Goal: Transaction & Acquisition: Subscribe to service/newsletter

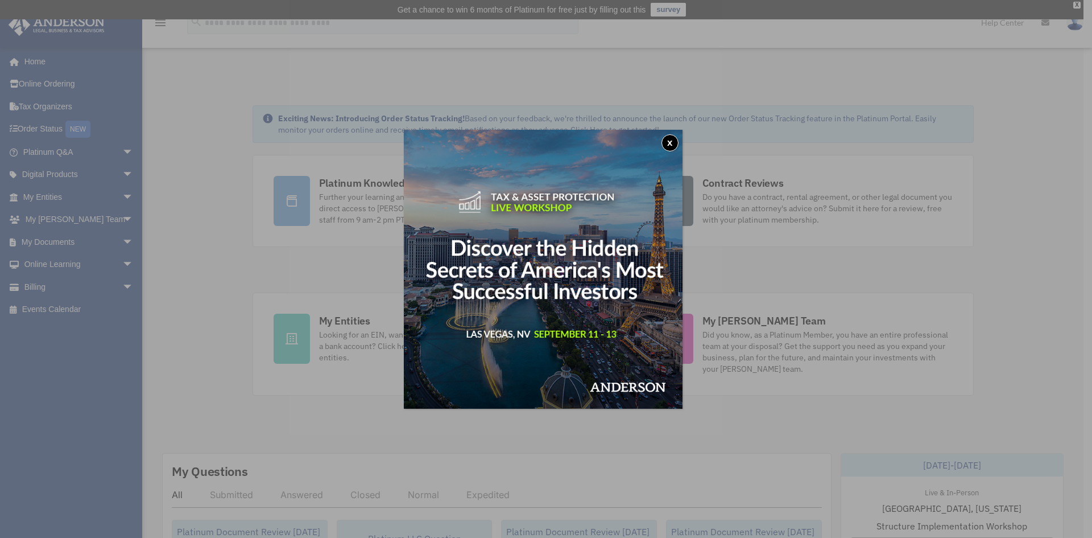
click at [667, 143] on button "x" at bounding box center [670, 142] width 17 height 17
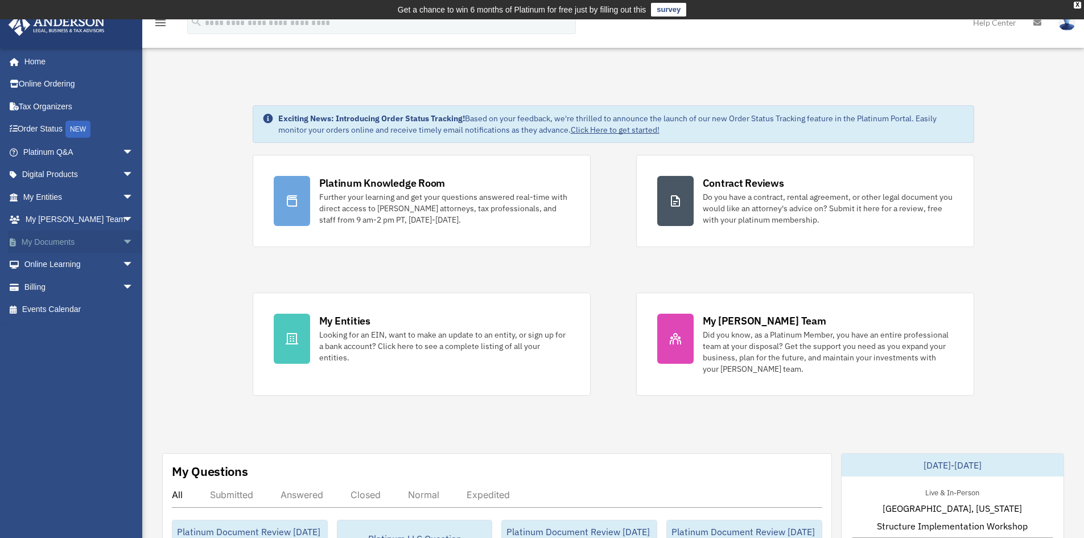
click at [122, 242] on span "arrow_drop_down" at bounding box center [133, 241] width 23 height 23
click at [54, 262] on link "Box" at bounding box center [83, 264] width 135 height 23
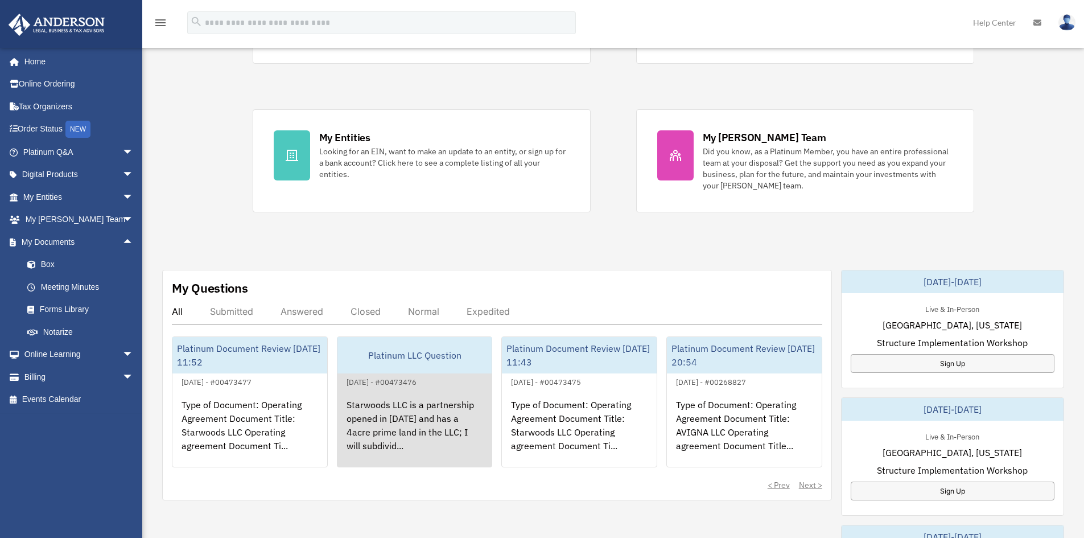
scroll to position [284, 0]
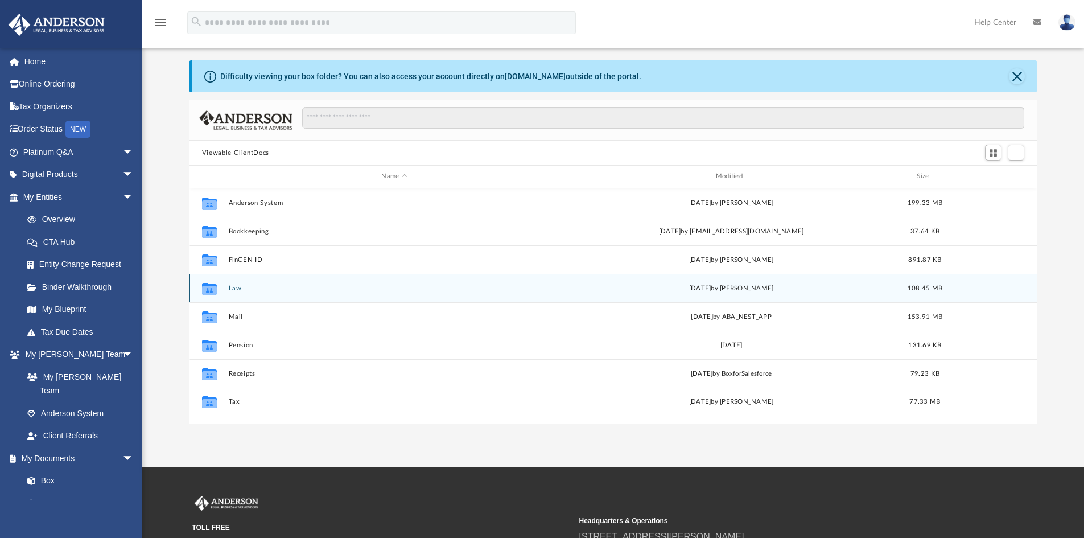
scroll to position [57, 0]
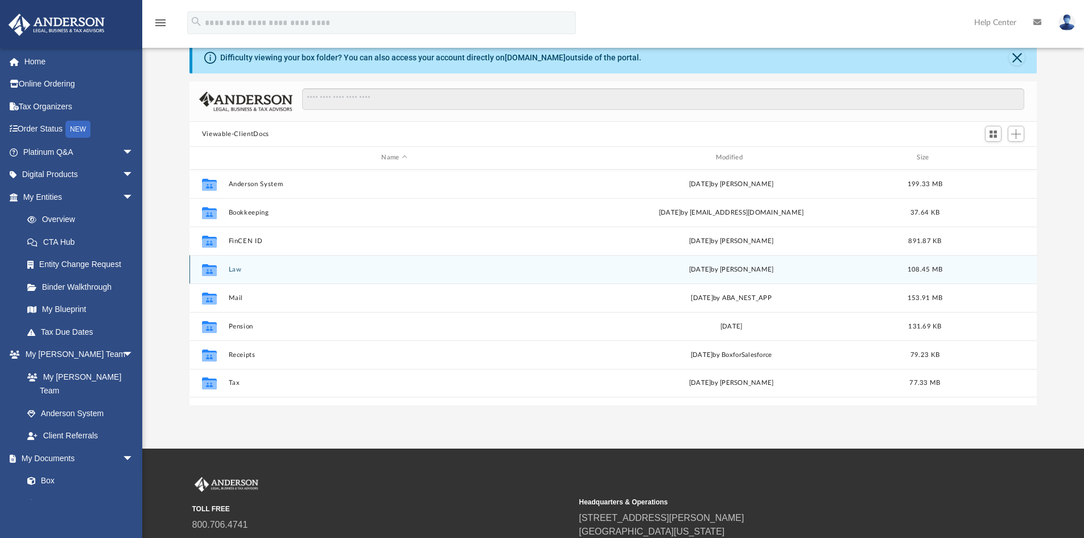
click at [237, 267] on button "Law" at bounding box center [394, 269] width 332 height 7
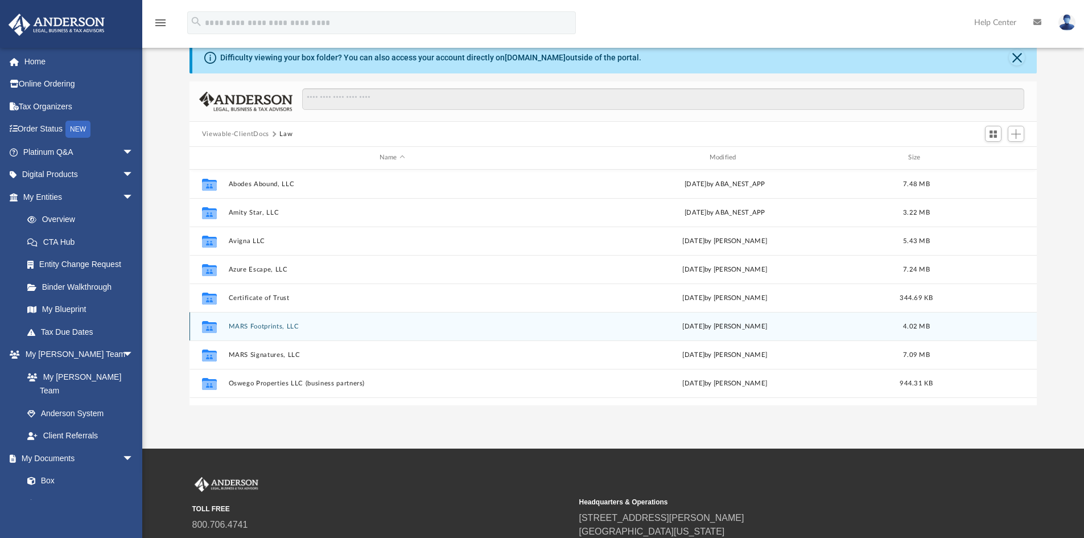
click at [287, 323] on button "MARS Footprints, LLC" at bounding box center [392, 326] width 328 height 7
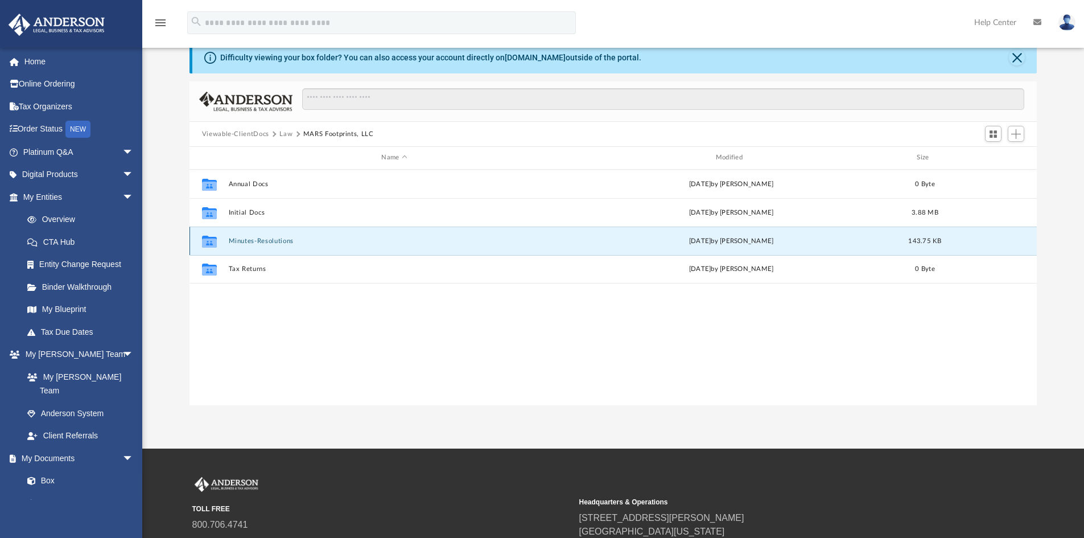
click at [263, 241] on button "Minutes-Resolutions" at bounding box center [394, 240] width 332 height 7
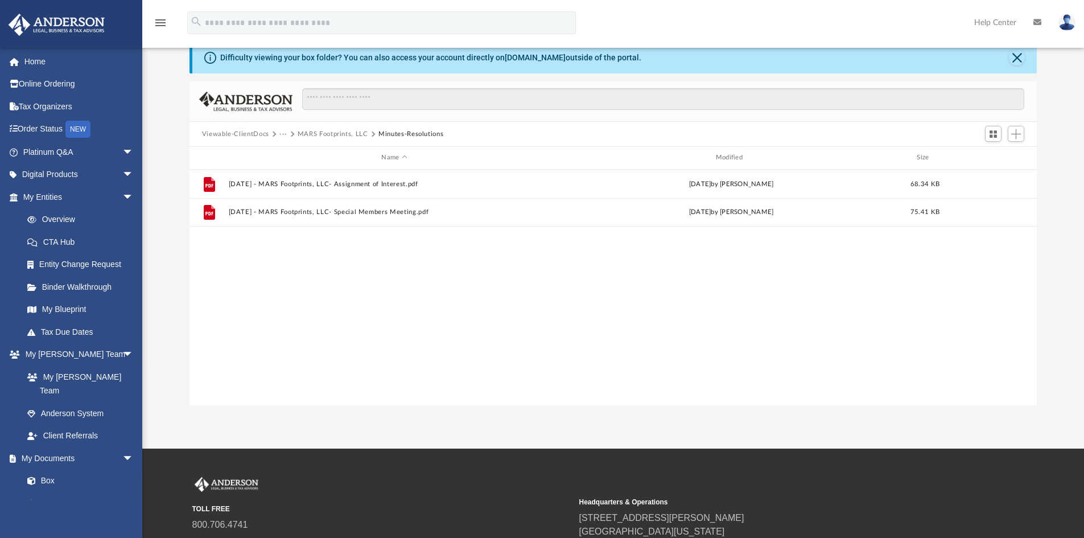
click at [328, 132] on button "MARS Footprints, LLC" at bounding box center [333, 134] width 71 height 10
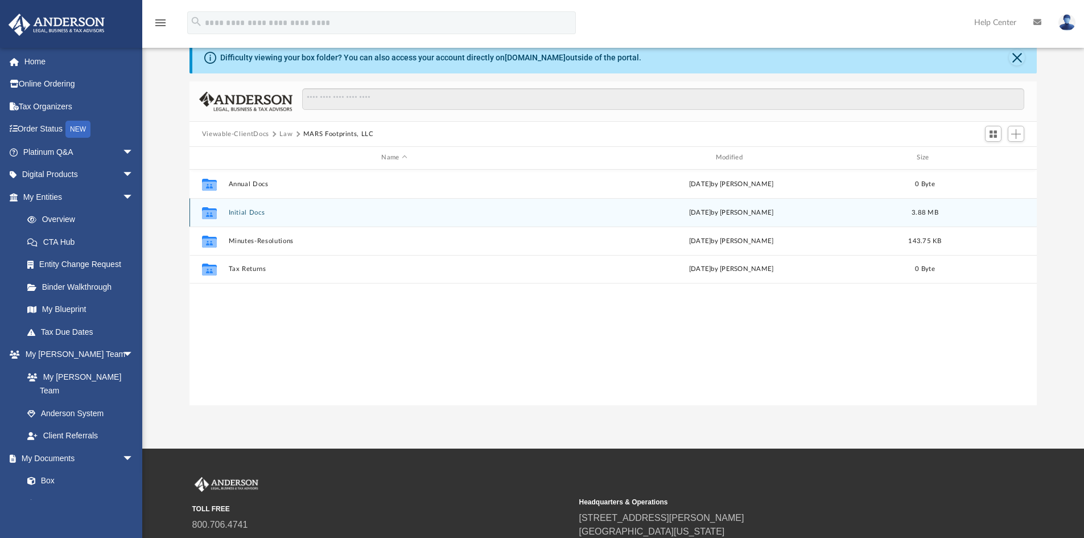
click at [252, 210] on button "Initial Docs" at bounding box center [394, 212] width 332 height 7
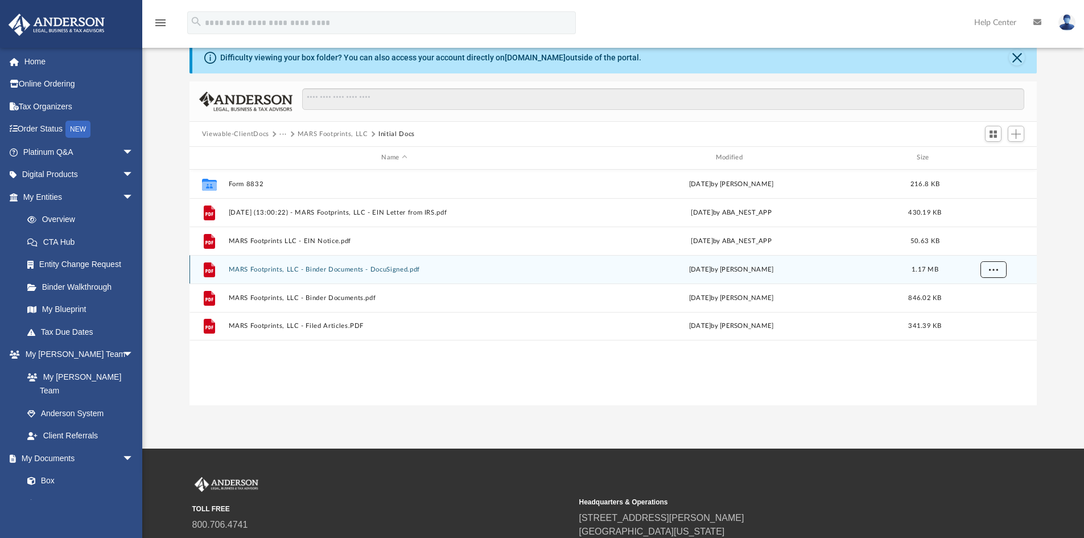
click at [994, 270] on span "More options" at bounding box center [992, 269] width 9 height 6
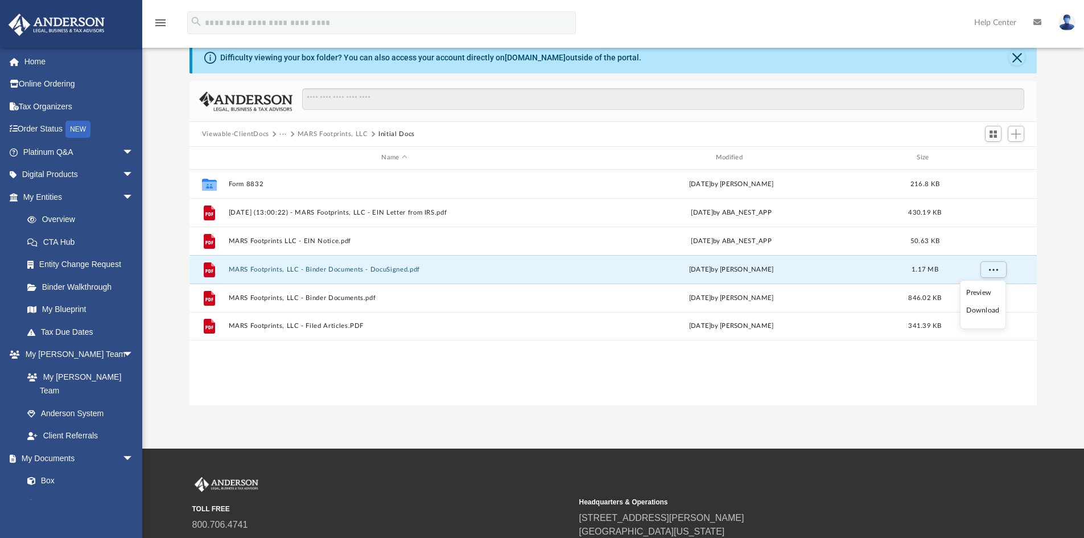
click at [979, 314] on li "Download" at bounding box center [982, 310] width 33 height 12
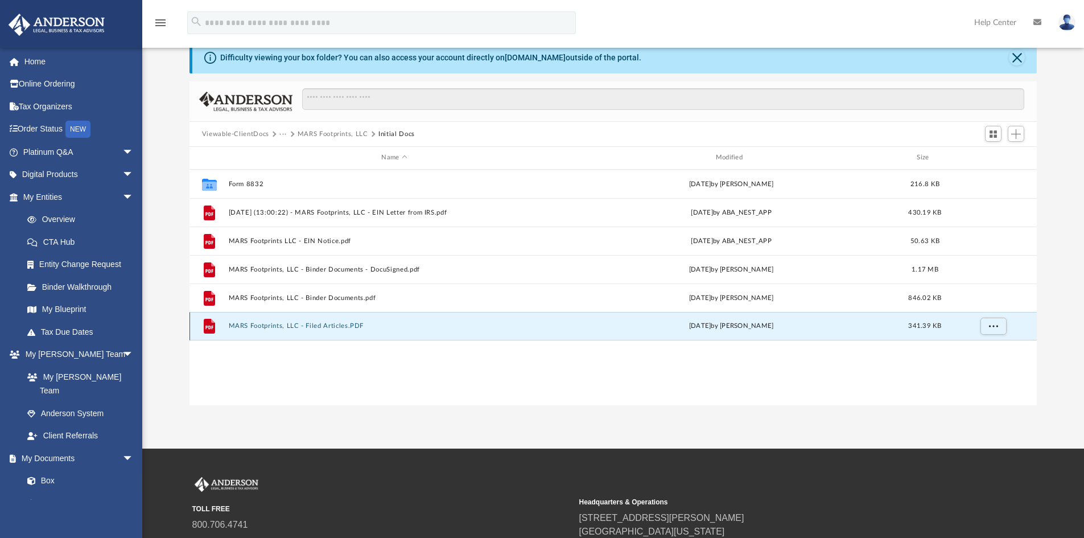
click at [352, 323] on button "MARS Footprints, LLC - Filed Articles.PDF" at bounding box center [394, 325] width 332 height 7
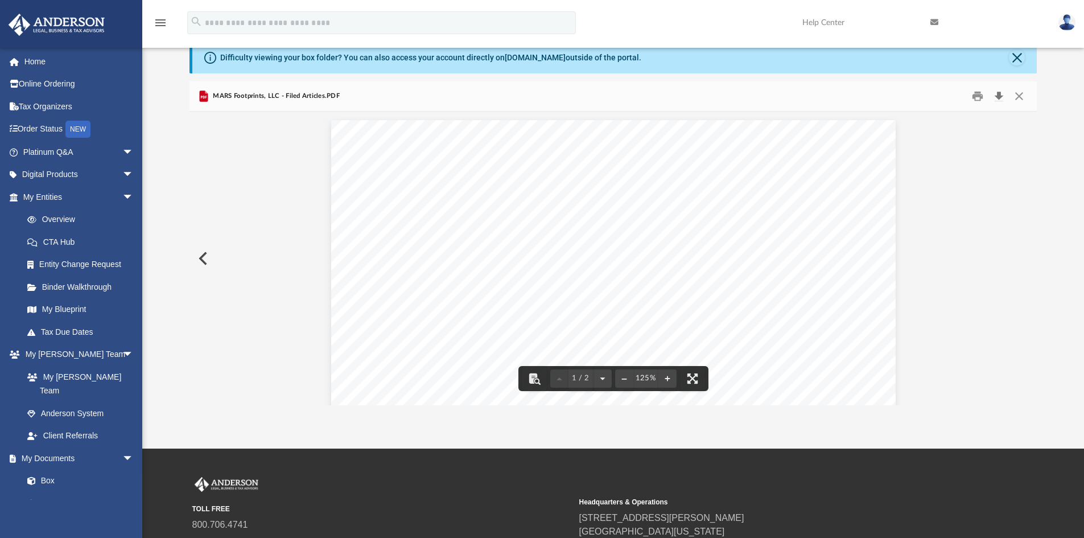
click at [1000, 98] on button "Download" at bounding box center [998, 97] width 20 height 18
click at [1017, 97] on button "Close" at bounding box center [1019, 97] width 20 height 18
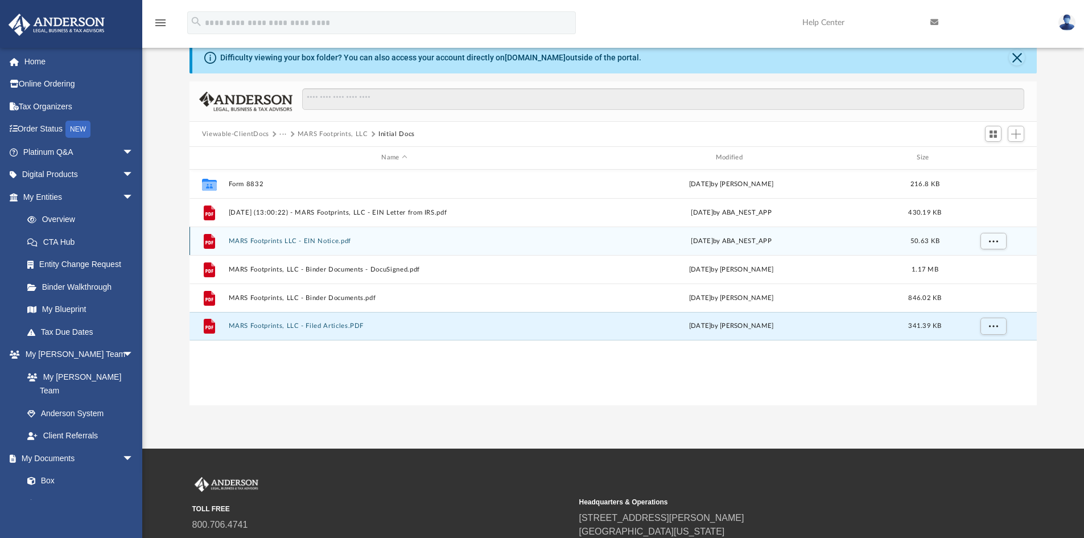
click at [331, 235] on div "File MARS Footprints LLC - EIN Notice.pdf Thu Feb 20 2025 by ABA_NEST_APP 50.63…" at bounding box center [613, 240] width 848 height 28
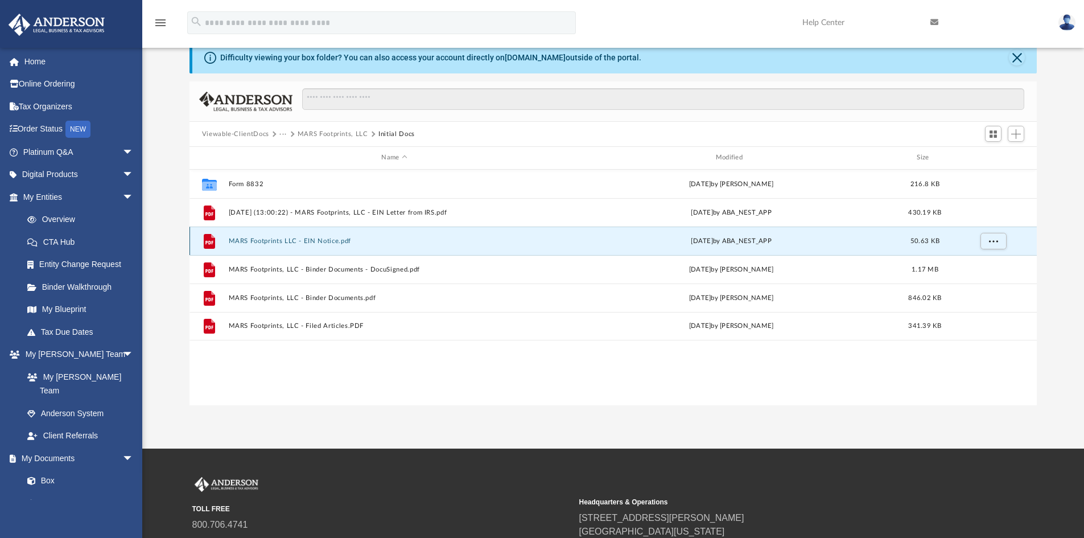
click at [331, 239] on button "MARS Footprints LLC - EIN Notice.pdf" at bounding box center [394, 240] width 332 height 7
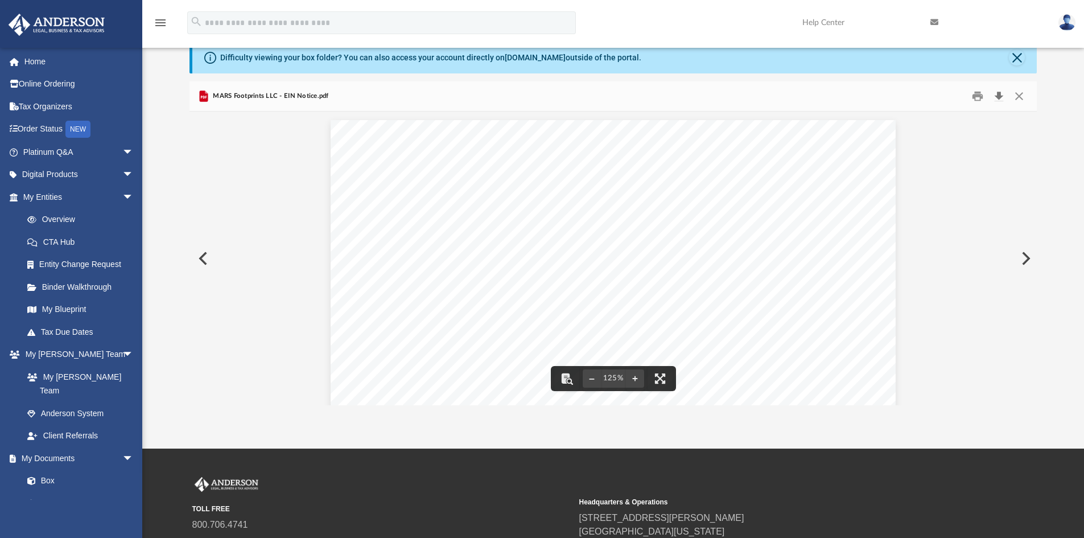
click at [997, 93] on button "Download" at bounding box center [998, 97] width 20 height 18
click at [1021, 98] on button "Close" at bounding box center [1019, 97] width 20 height 18
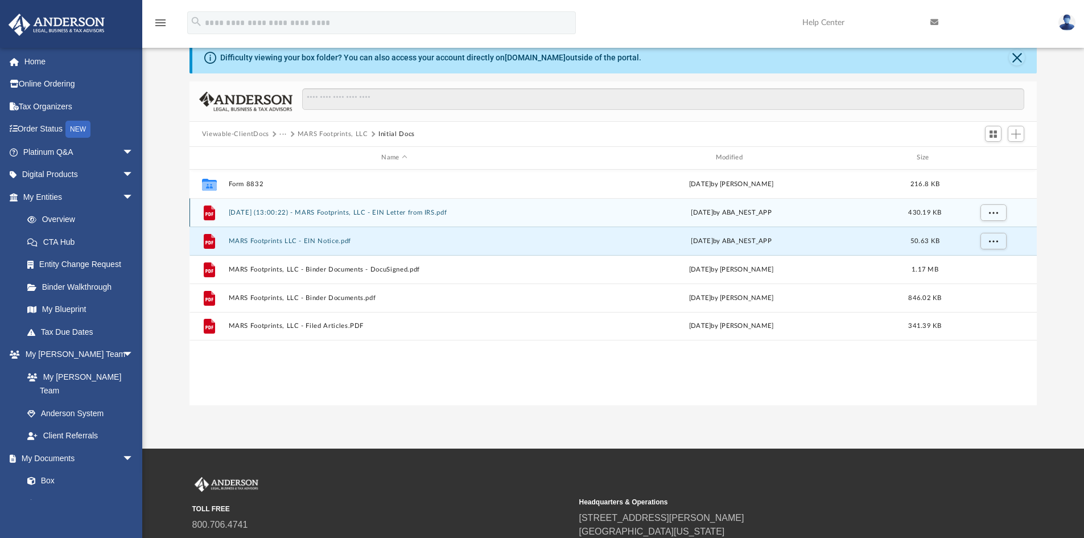
click at [360, 210] on button "2025.03.20 (13:00:22) - MARS Footprints, LLC - EIN Letter from IRS.pdf" at bounding box center [394, 212] width 332 height 7
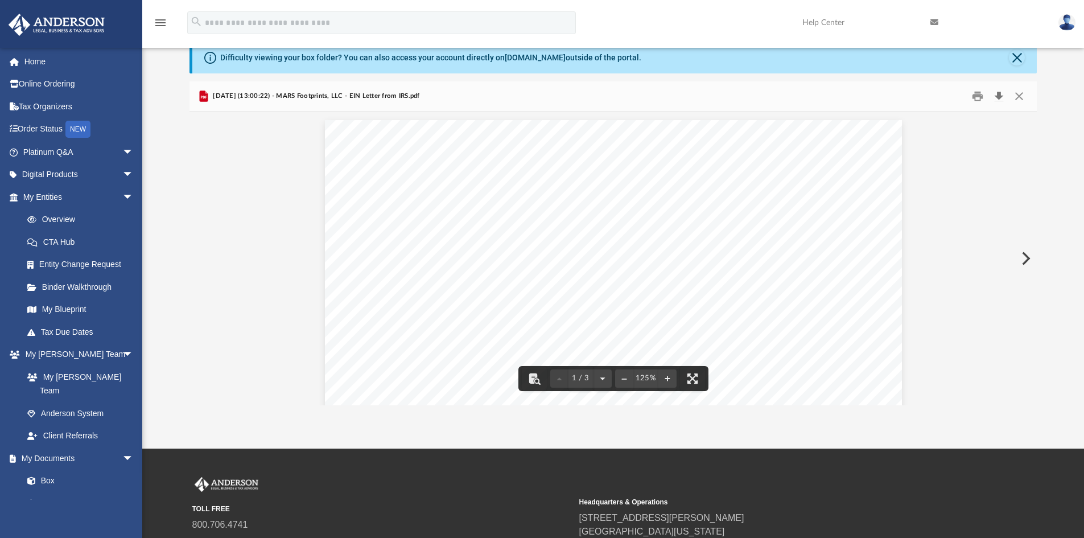
click at [997, 93] on button "Download" at bounding box center [998, 97] width 20 height 18
click at [1020, 92] on button "Close" at bounding box center [1019, 97] width 20 height 18
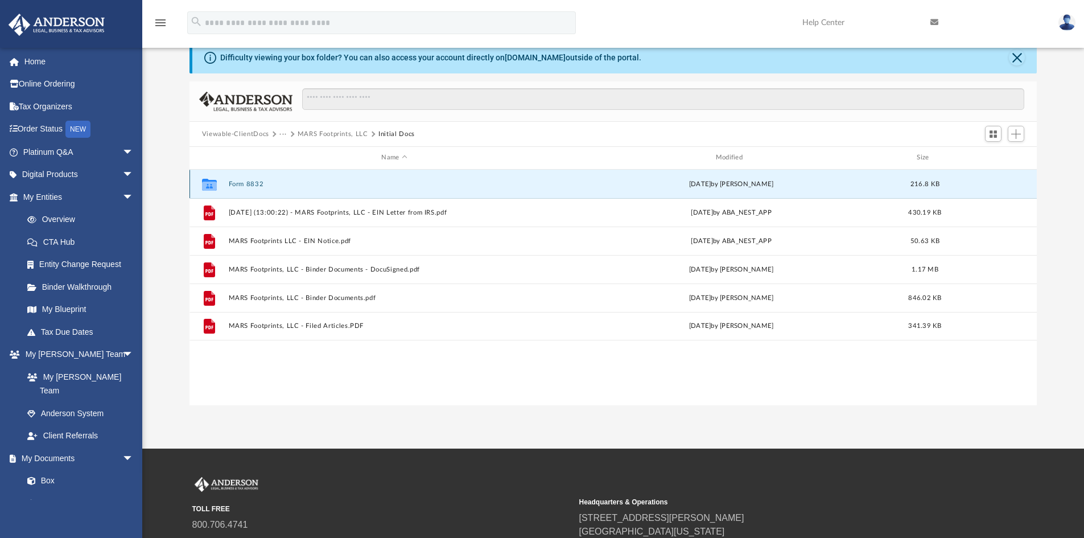
click at [241, 181] on button "Form 8832" at bounding box center [394, 183] width 332 height 7
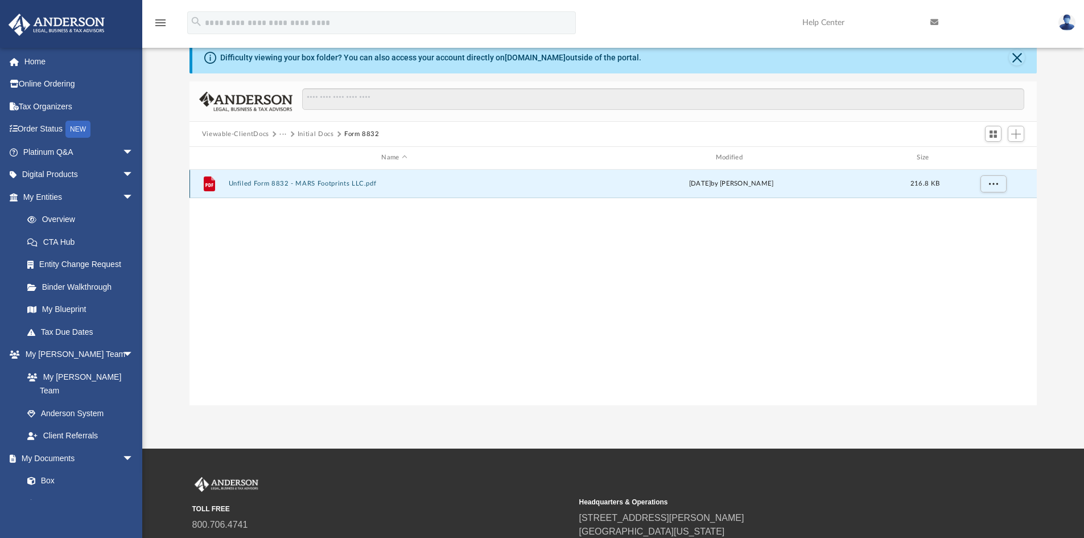
click at [334, 182] on button "Unfiled Form 8832 - MARS Footprints LLC.pdf" at bounding box center [394, 183] width 332 height 7
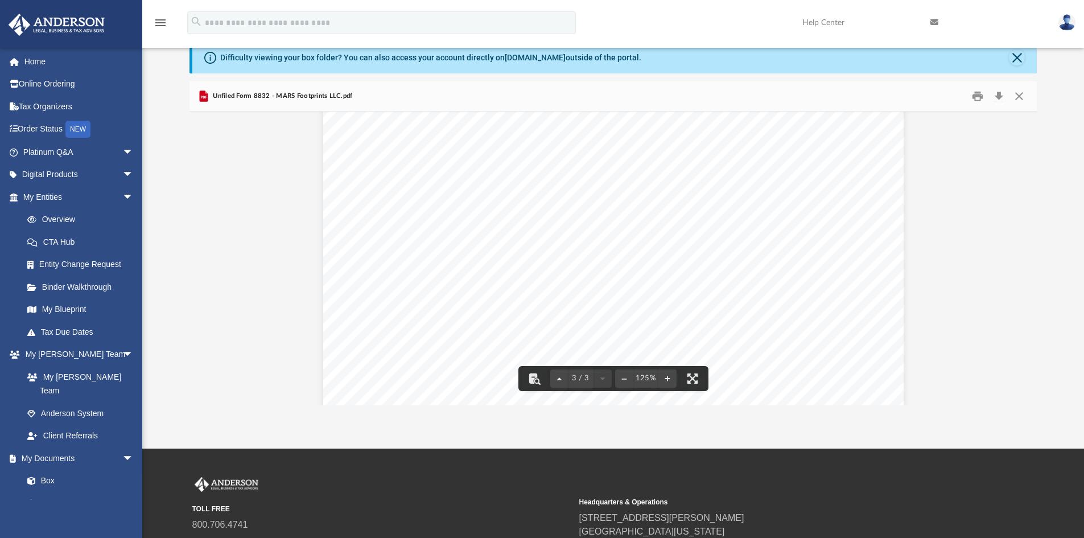
scroll to position [1555, 0]
click at [1019, 93] on button "Close" at bounding box center [1019, 97] width 20 height 18
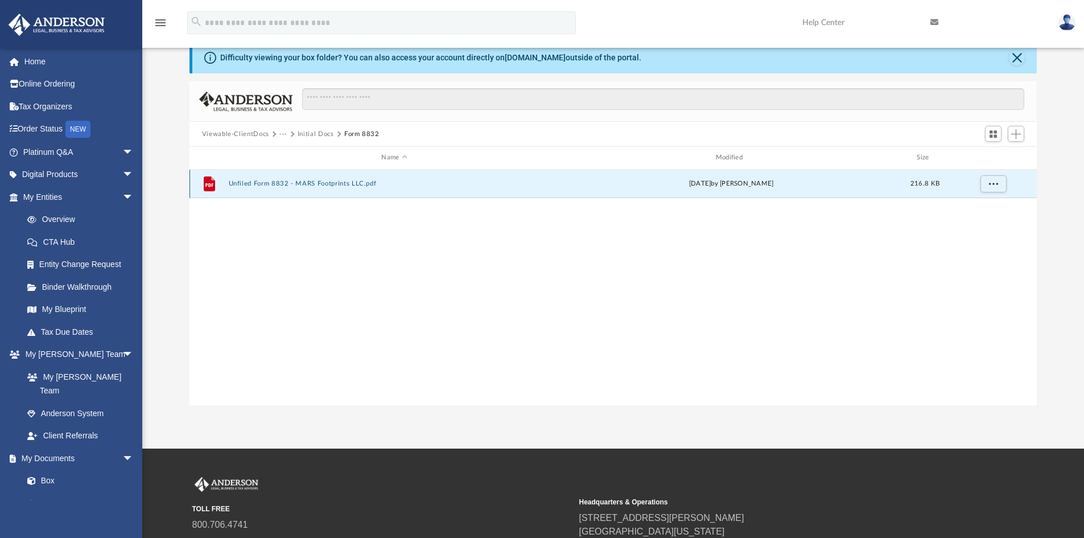
click at [311, 181] on button "Unfiled Form 8832 - MARS Footprints LLC.pdf" at bounding box center [394, 183] width 332 height 7
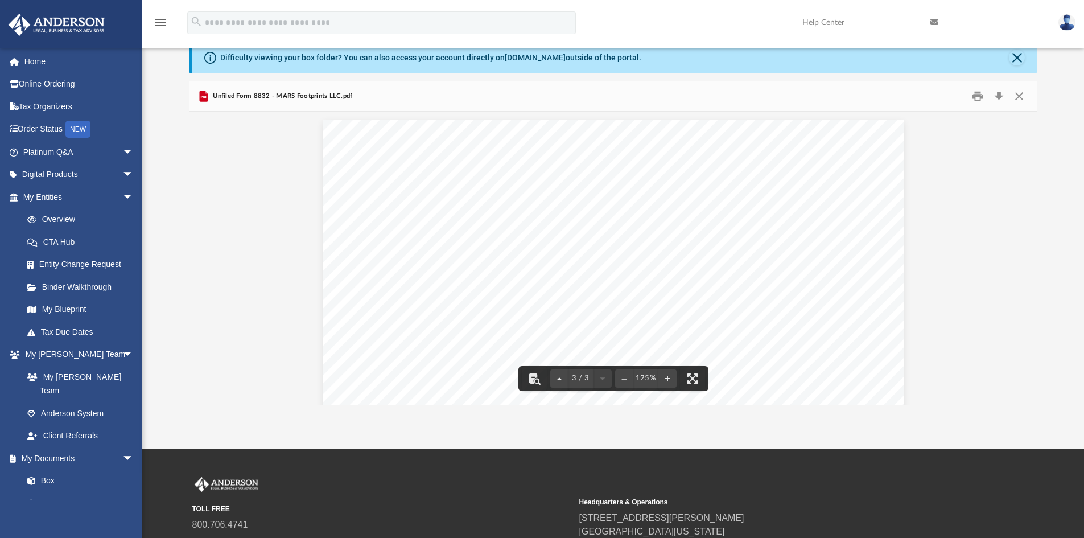
scroll to position [1536, 0]
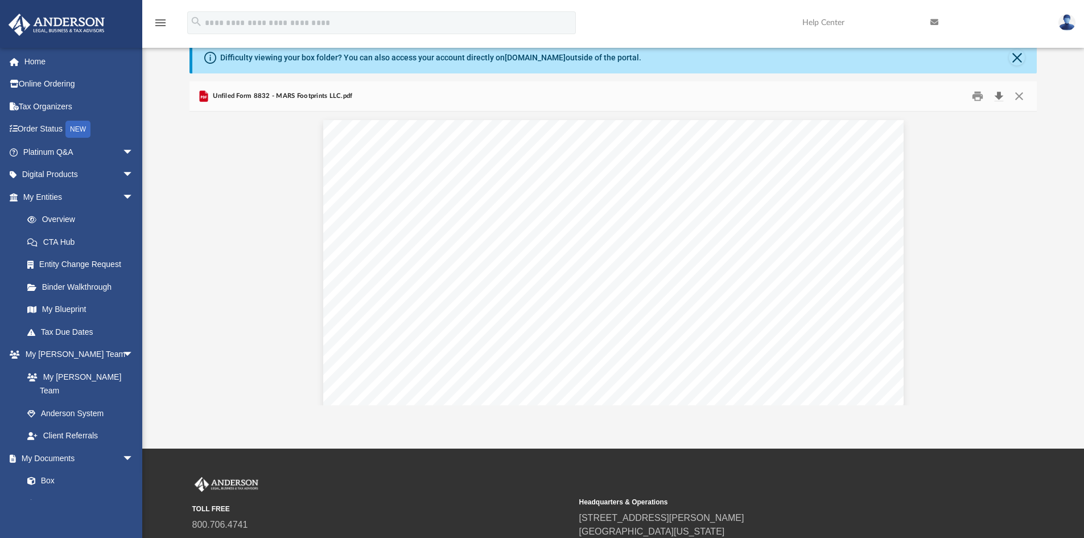
click at [1001, 97] on button "Download" at bounding box center [998, 97] width 20 height 18
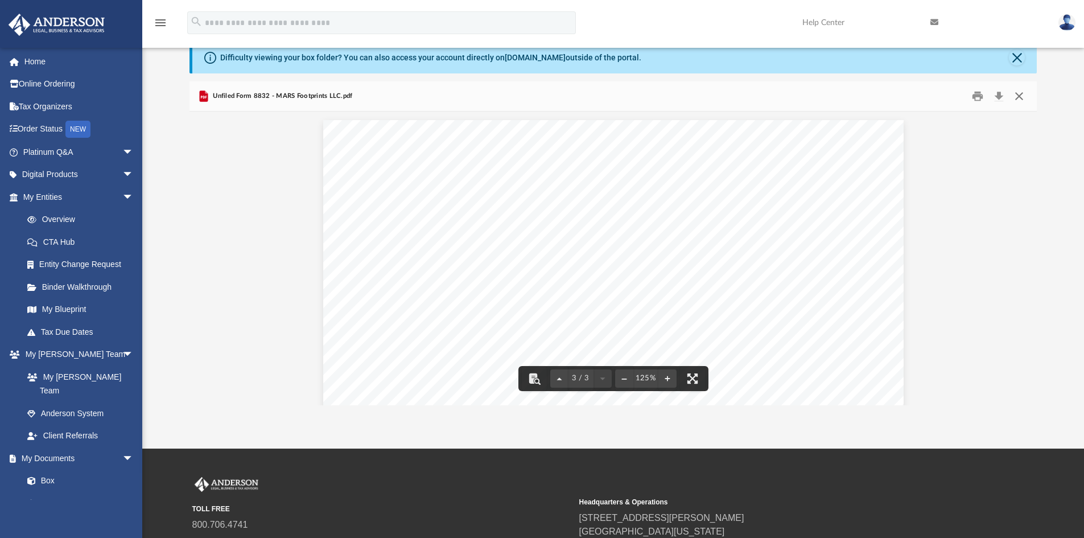
click at [1017, 94] on button "Close" at bounding box center [1019, 97] width 20 height 18
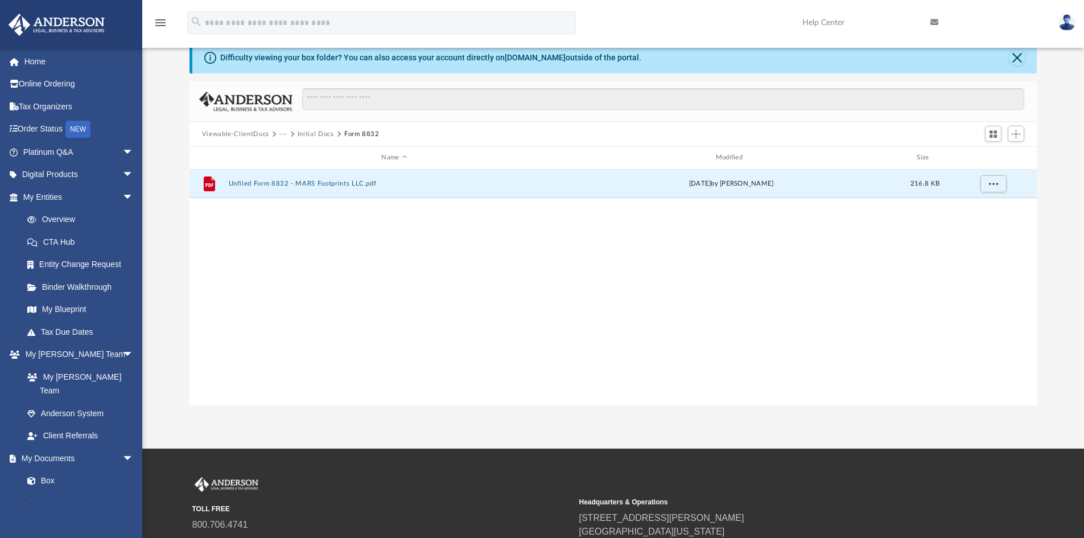
click at [319, 133] on button "Initial Docs" at bounding box center [316, 134] width 36 height 10
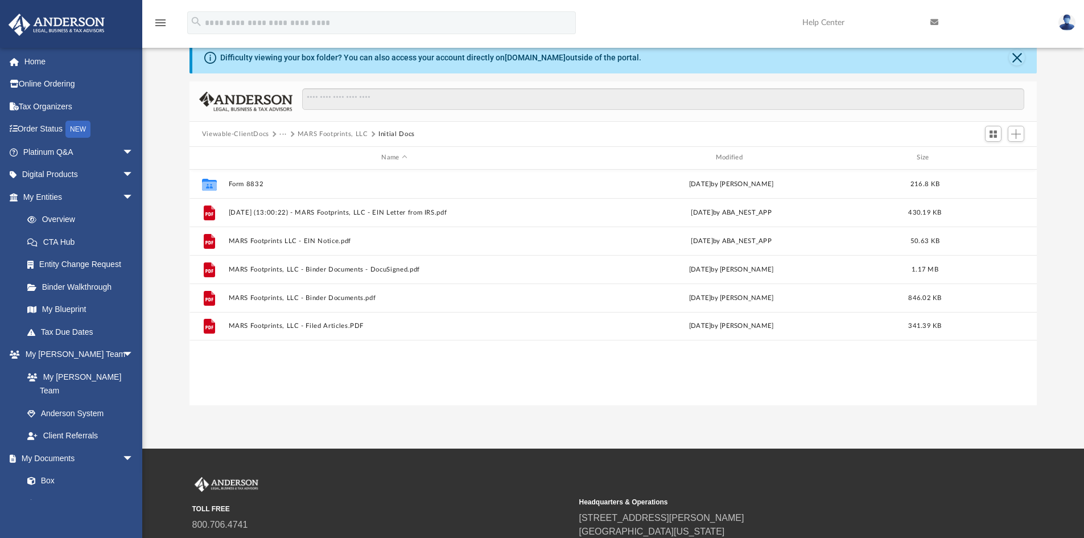
click at [329, 133] on button "MARS Footprints, LLC" at bounding box center [333, 134] width 71 height 10
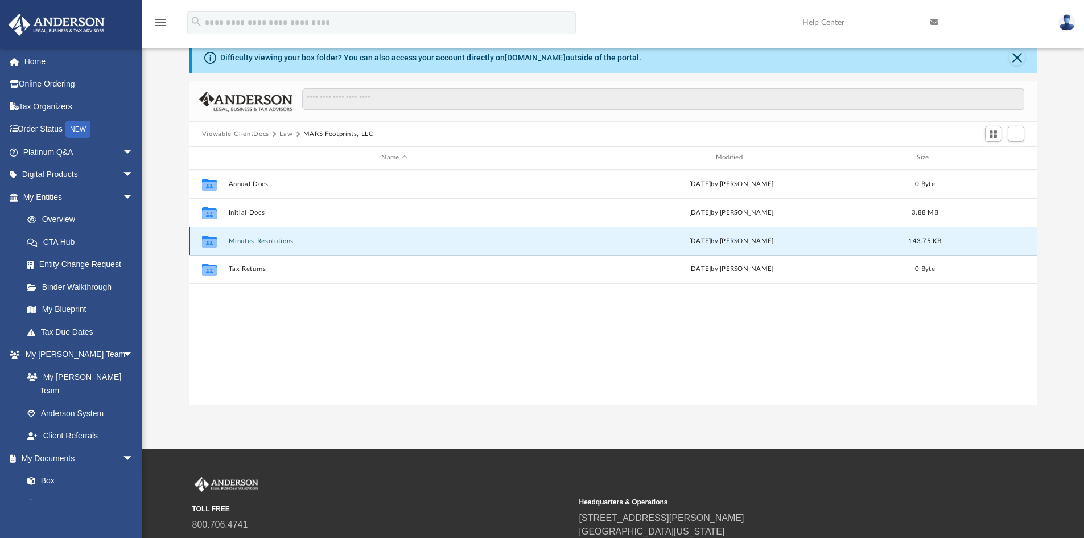
click at [257, 239] on button "Minutes-Resolutions" at bounding box center [394, 240] width 332 height 7
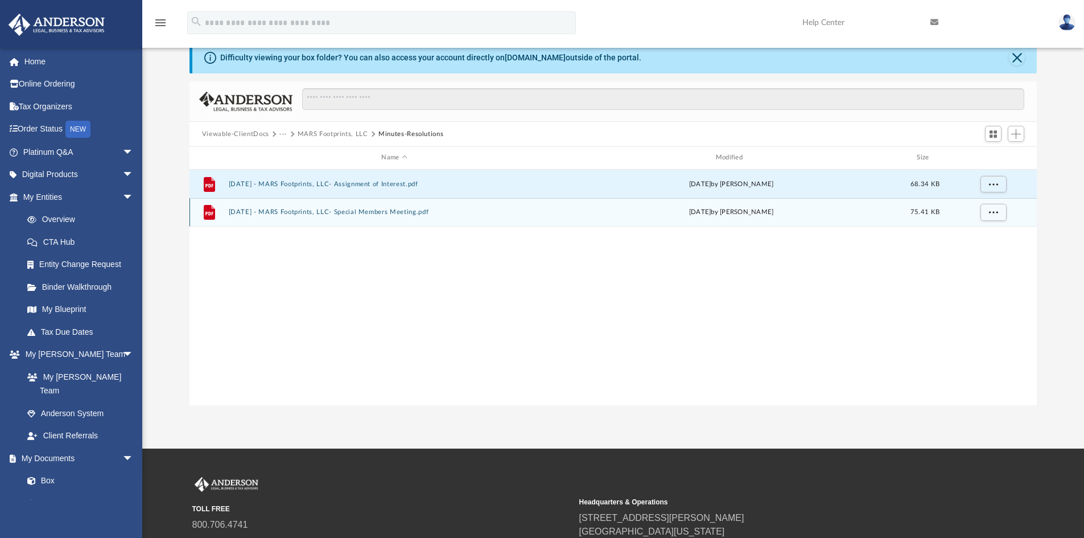
drag, startPoint x: 363, startPoint y: 184, endPoint x: 583, endPoint y: 217, distance: 222.0
click at [583, 217] on div "File 2025.4.1 - MARS Footprints, LLC- Assignment of Interest.pdf Tue Apr 1 2025…" at bounding box center [613, 198] width 848 height 57
click at [992, 209] on span "More options" at bounding box center [992, 212] width 9 height 6
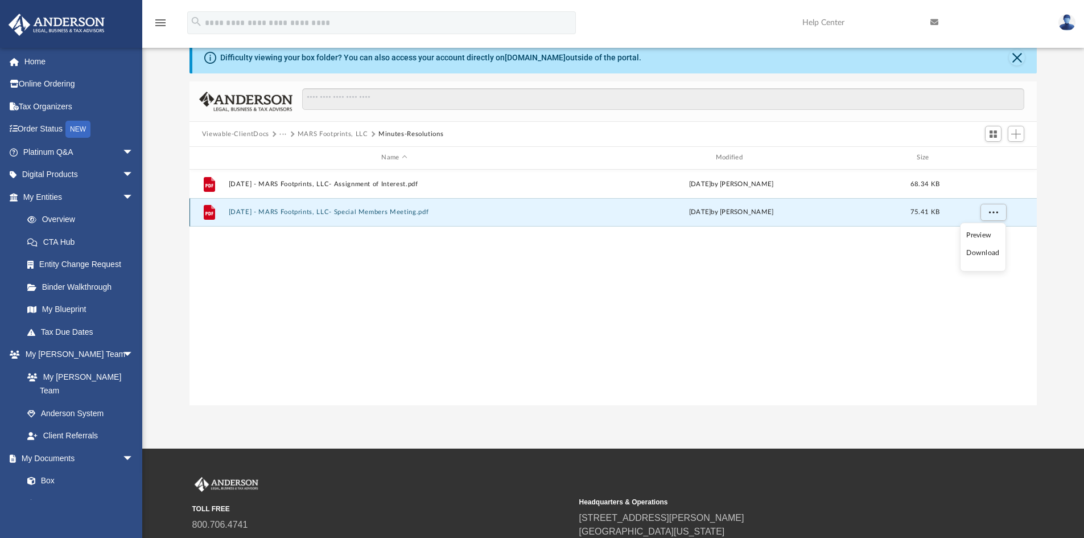
click at [387, 209] on button "2025.4.1 - MARS Footprints, LLC- Special Members Meeting.pdf" at bounding box center [394, 211] width 332 height 7
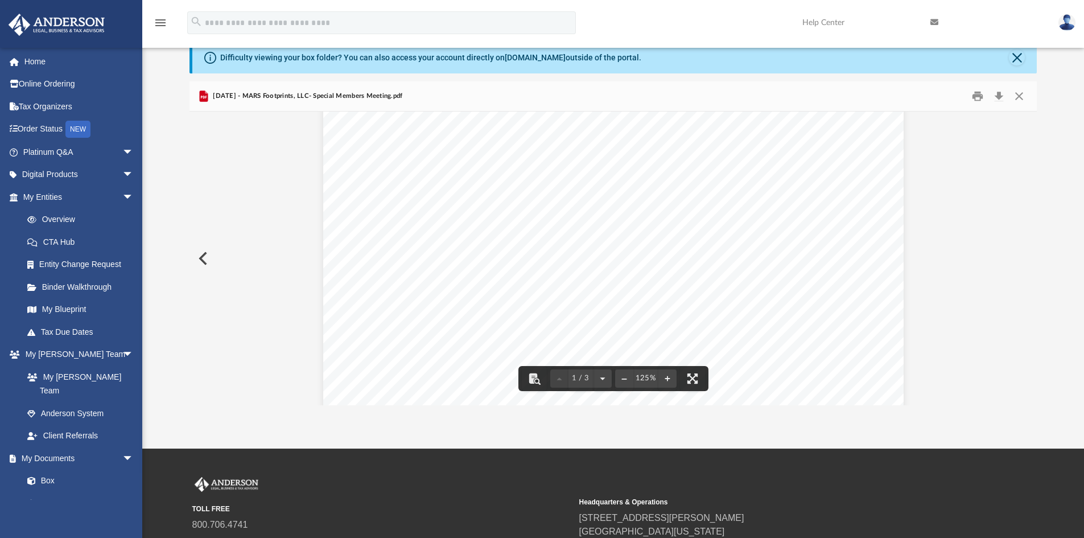
scroll to position [284, 0]
click at [1000, 98] on button "Download" at bounding box center [998, 97] width 20 height 18
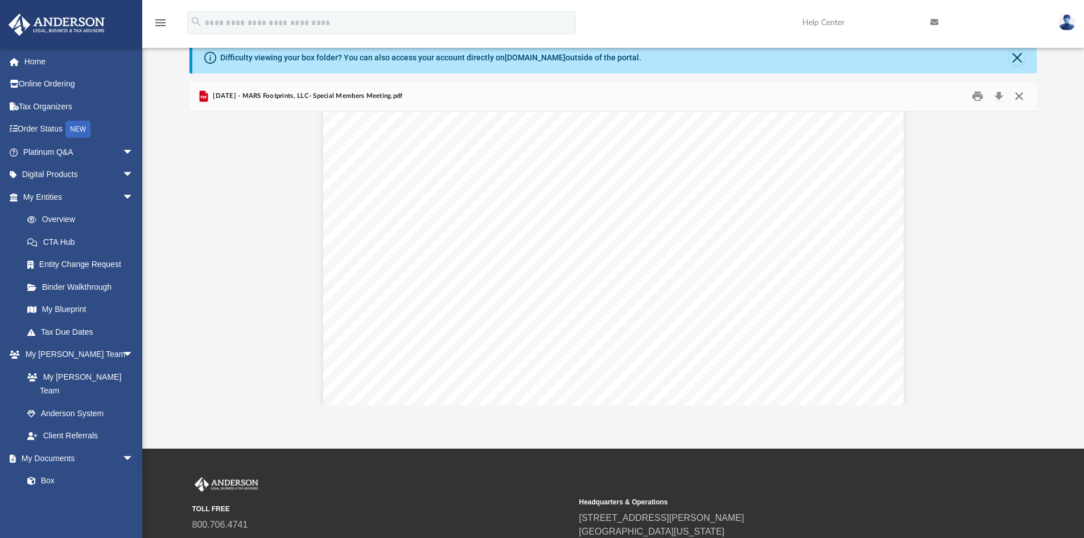
click at [1019, 97] on button "Close" at bounding box center [1019, 97] width 20 height 18
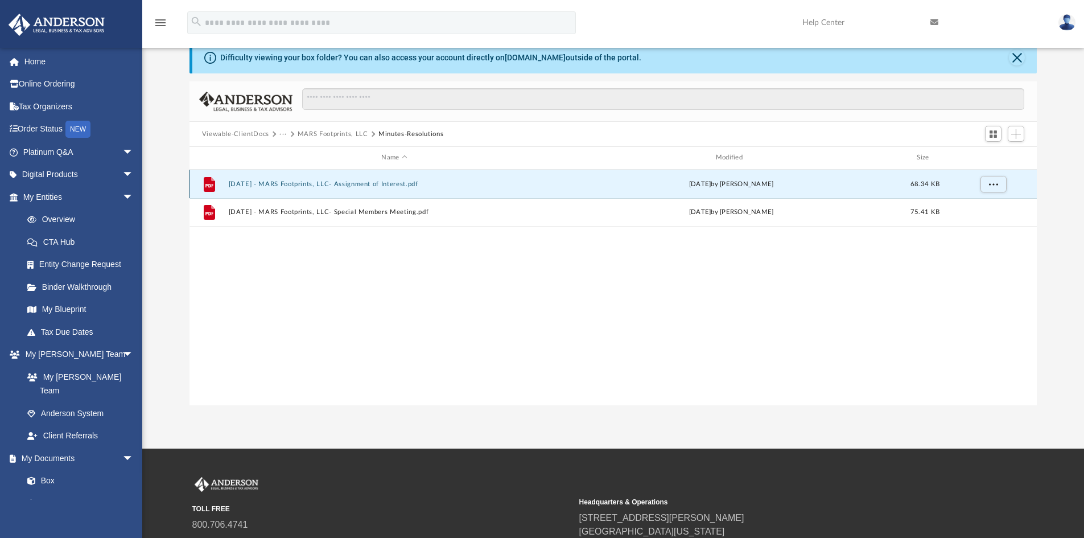
click at [369, 182] on button "2025.4.1 - MARS Footprints, LLC- Assignment of Interest.pdf" at bounding box center [394, 183] width 332 height 7
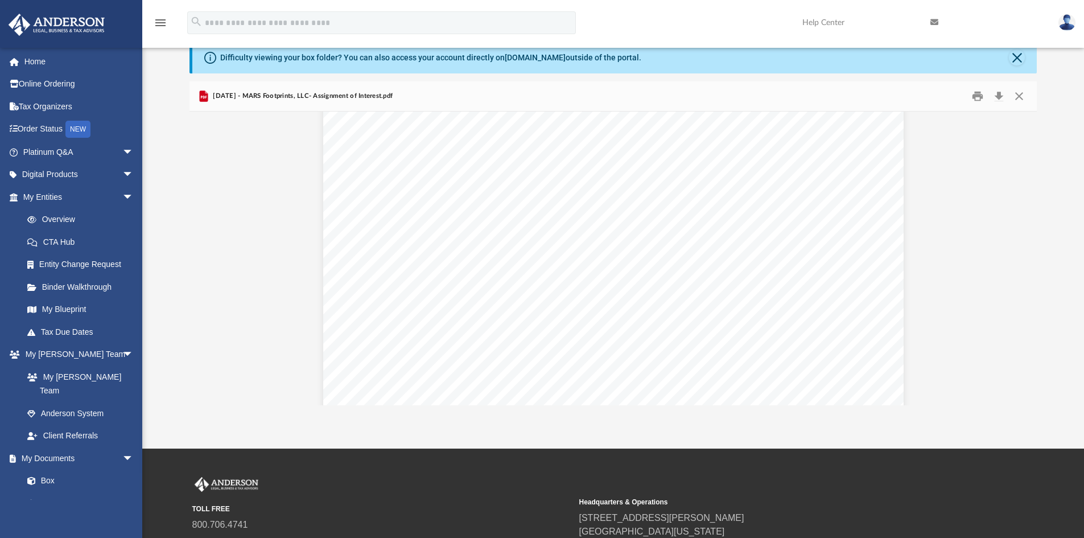
scroll to position [2778, 0]
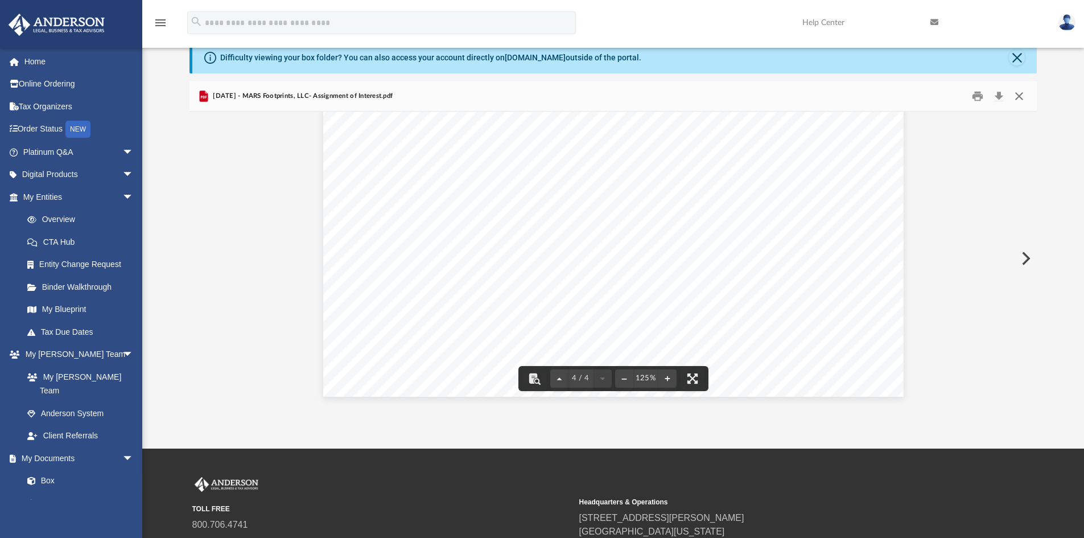
click at [1018, 96] on button "Close" at bounding box center [1019, 97] width 20 height 18
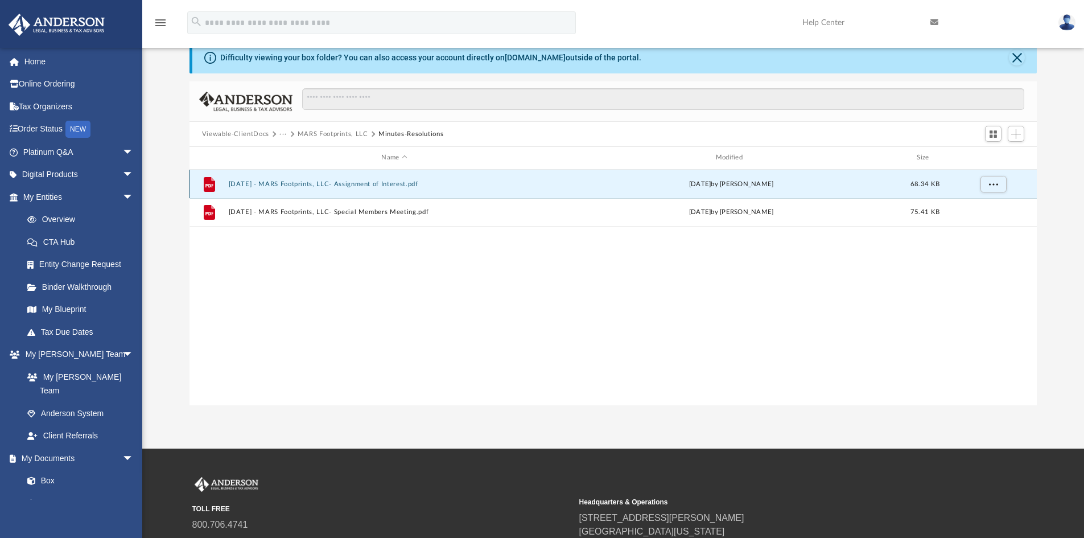
drag, startPoint x: 387, startPoint y: 182, endPoint x: 645, endPoint y: 197, distance: 258.1
click at [601, 228] on div "File 2025.4.1 - MARS Footprints, LLC- Assignment of Interest.pdf Tue Apr 1 2025…" at bounding box center [613, 288] width 848 height 236
click at [996, 181] on span "More options" at bounding box center [992, 183] width 9 height 6
click at [978, 227] on li "Download" at bounding box center [982, 225] width 33 height 12
click at [349, 131] on button "MARS Footprints, LLC" at bounding box center [333, 134] width 71 height 10
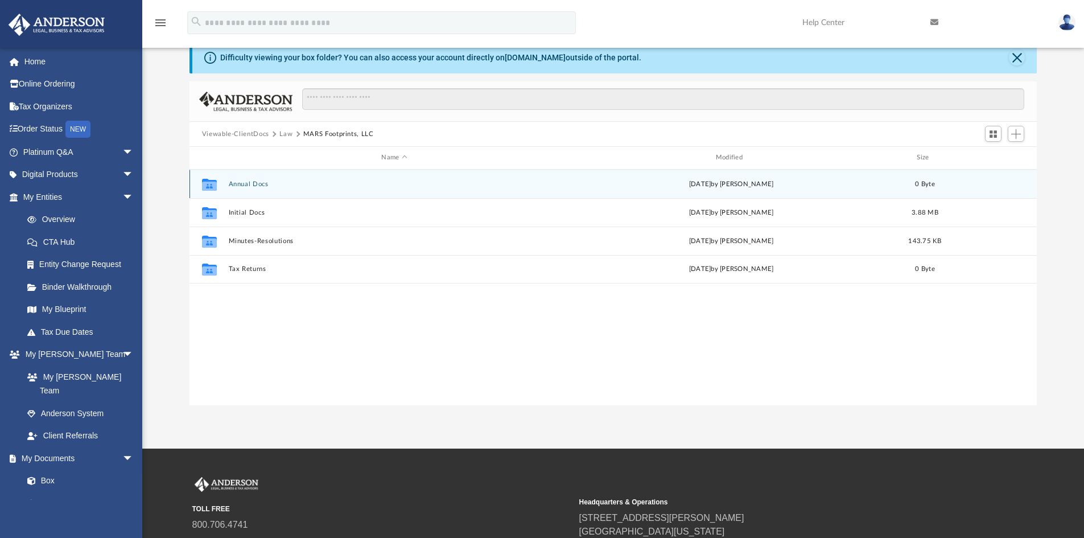
click at [253, 178] on div "Collaborated Folder Annual Docs Thu Feb 20 2025 by Lindsay Haggie 0 Byte" at bounding box center [613, 184] width 848 height 28
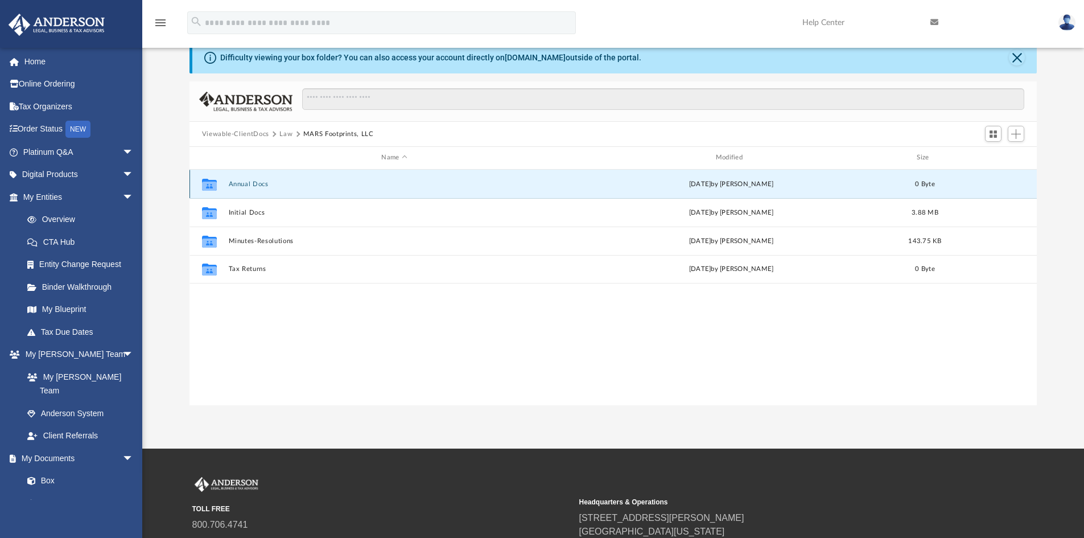
click at [253, 181] on button "Annual Docs" at bounding box center [394, 183] width 332 height 7
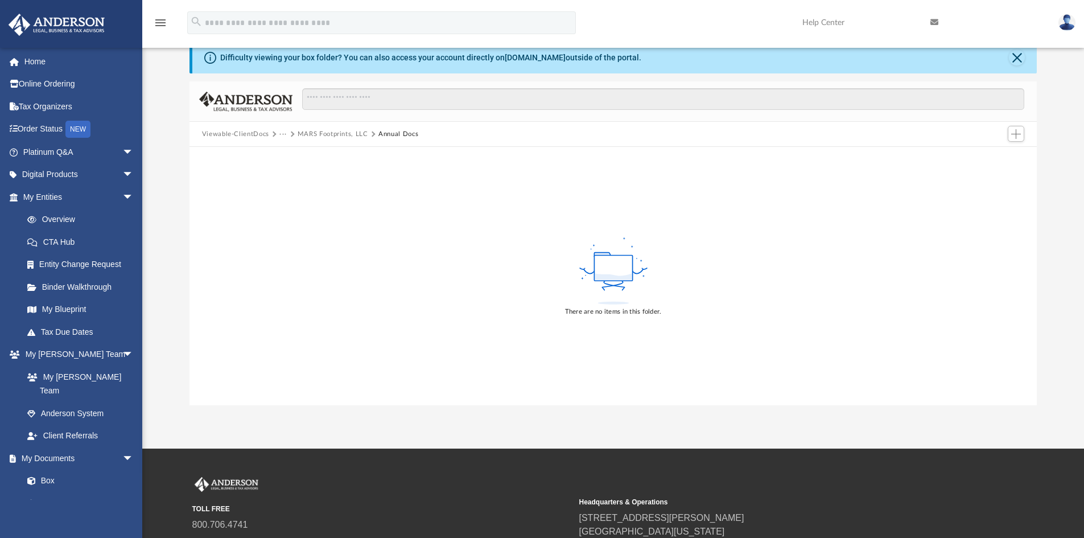
click at [336, 133] on button "MARS Footprints, LLC" at bounding box center [333, 134] width 71 height 10
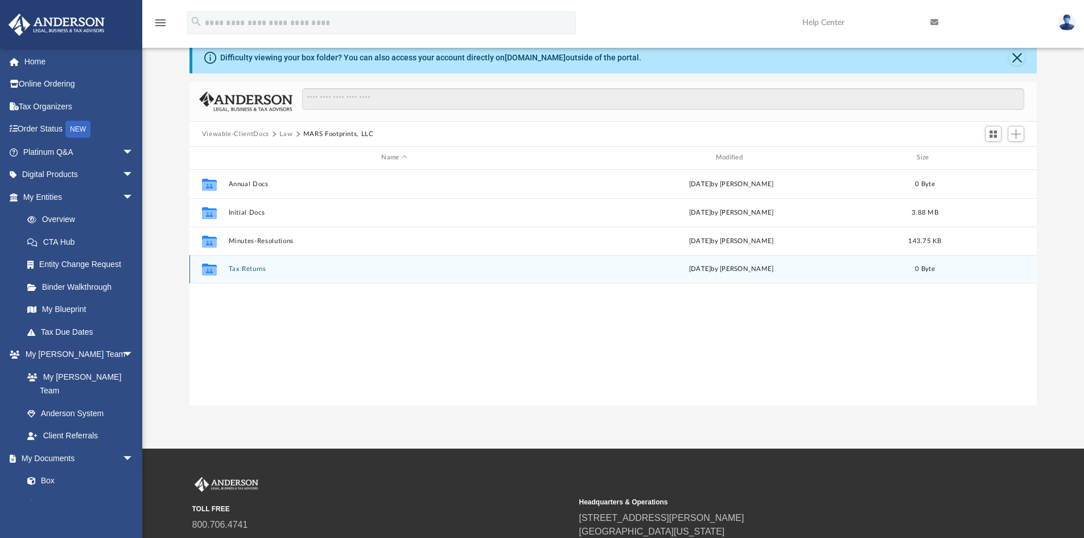
scroll to position [250, 839]
click at [249, 267] on button "Tax Returns" at bounding box center [394, 268] width 332 height 7
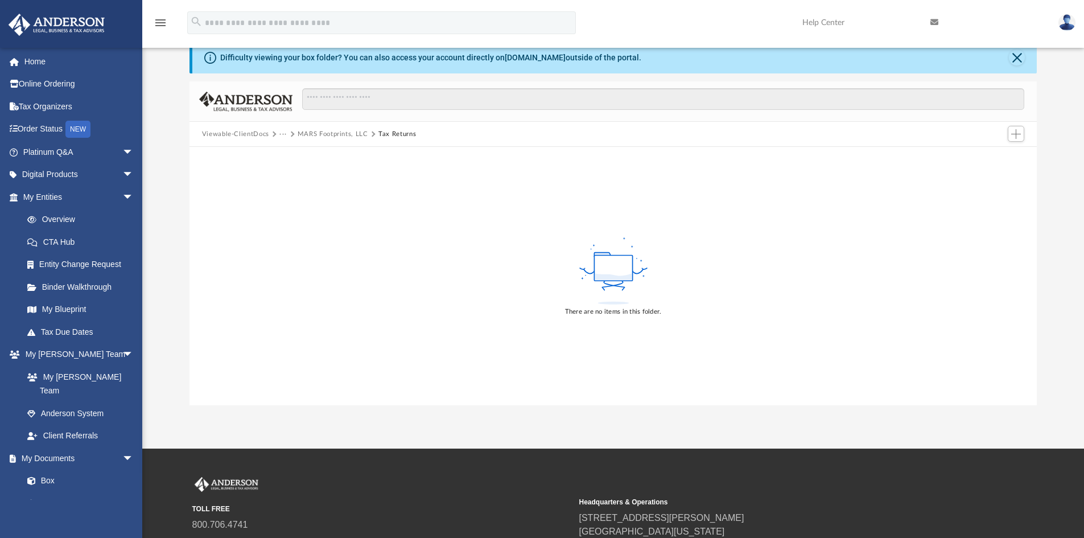
click at [313, 131] on button "MARS Footprints, LLC" at bounding box center [333, 134] width 71 height 10
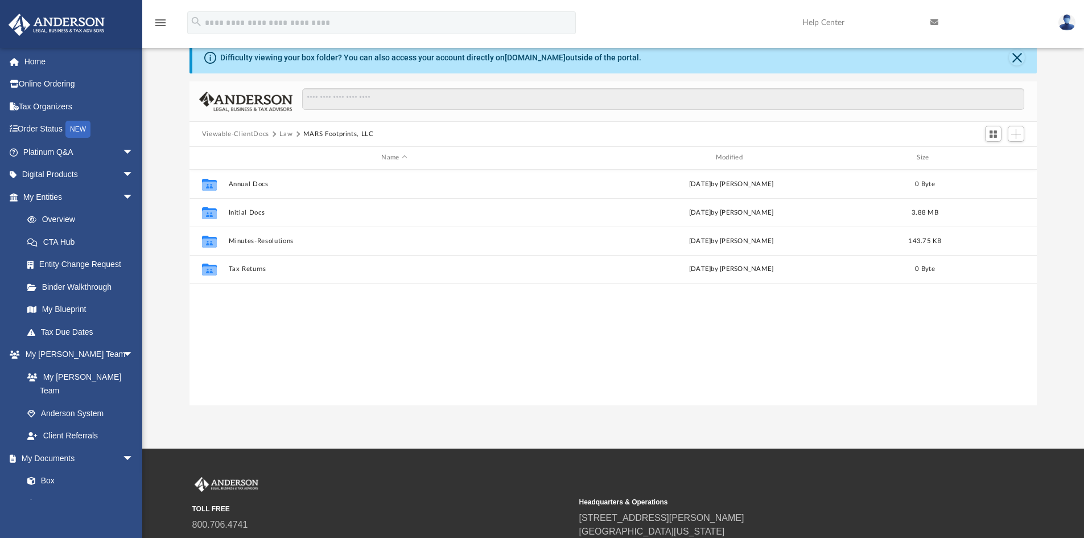
click at [250, 131] on button "Viewable-ClientDocs" at bounding box center [235, 134] width 67 height 10
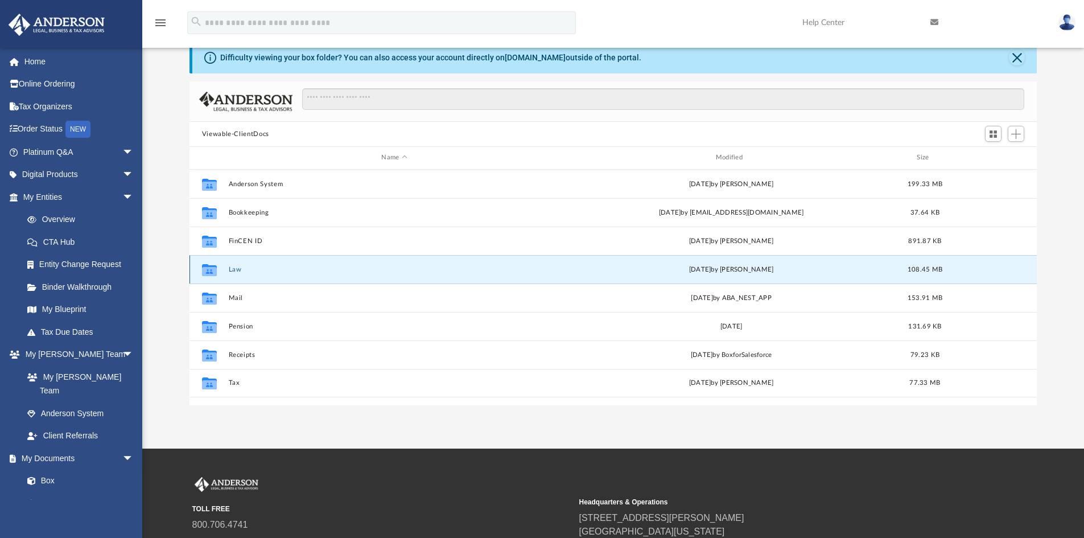
click at [236, 267] on button "Law" at bounding box center [394, 269] width 332 height 7
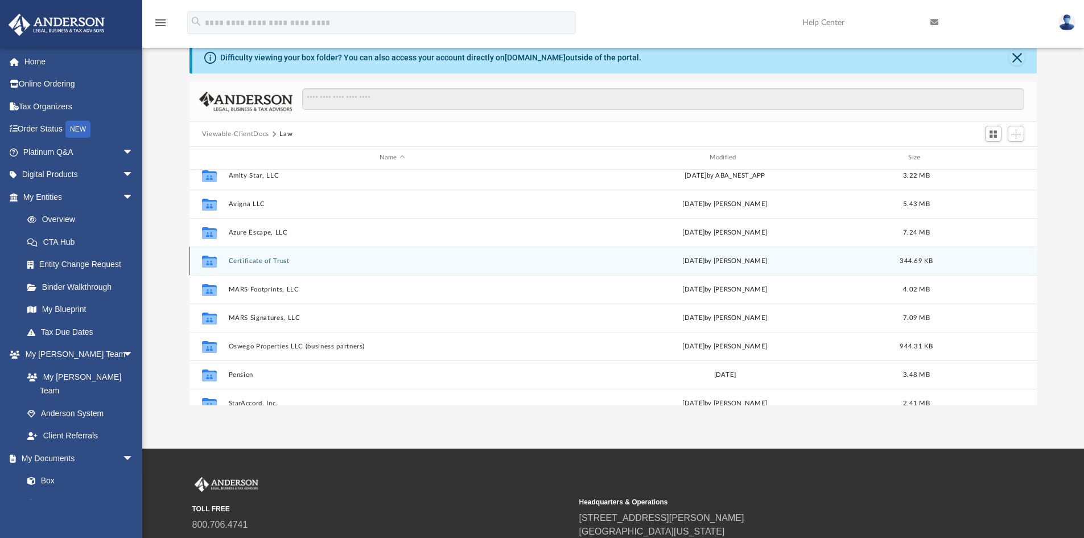
scroll to position [57, 0]
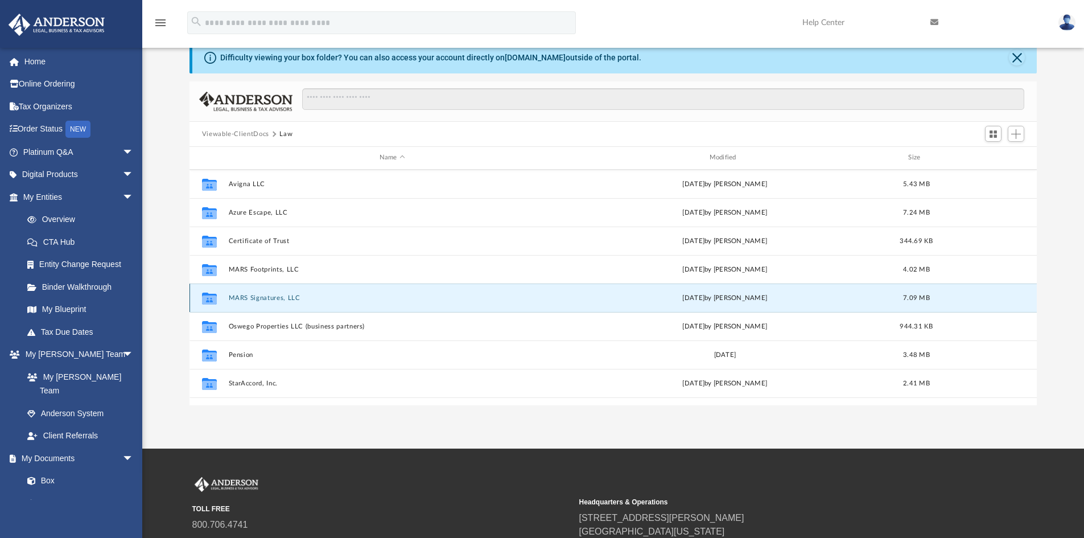
click at [276, 298] on button "MARS Signatures, LLC" at bounding box center [392, 297] width 328 height 7
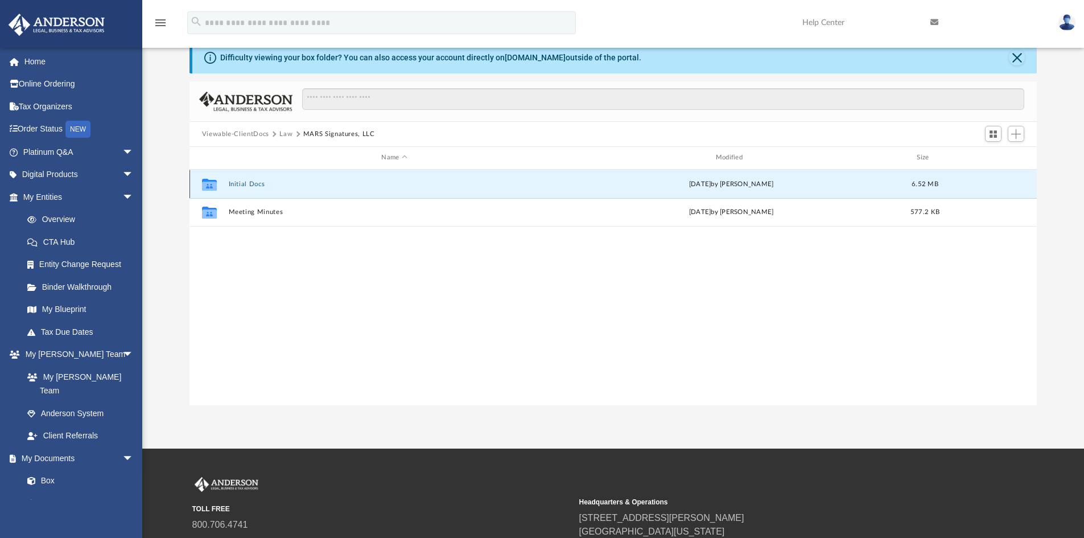
click at [255, 183] on button "Initial Docs" at bounding box center [394, 183] width 332 height 7
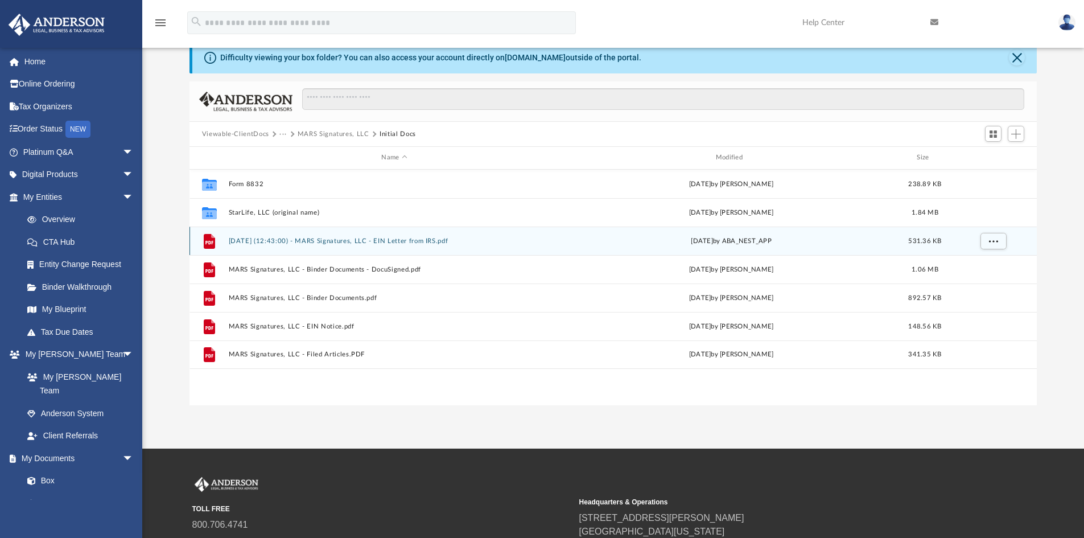
click at [325, 239] on button "2025.02.27 (12:43:00) - MARS Signatures, LLC - EIN Letter from IRS.pdf" at bounding box center [394, 240] width 332 height 7
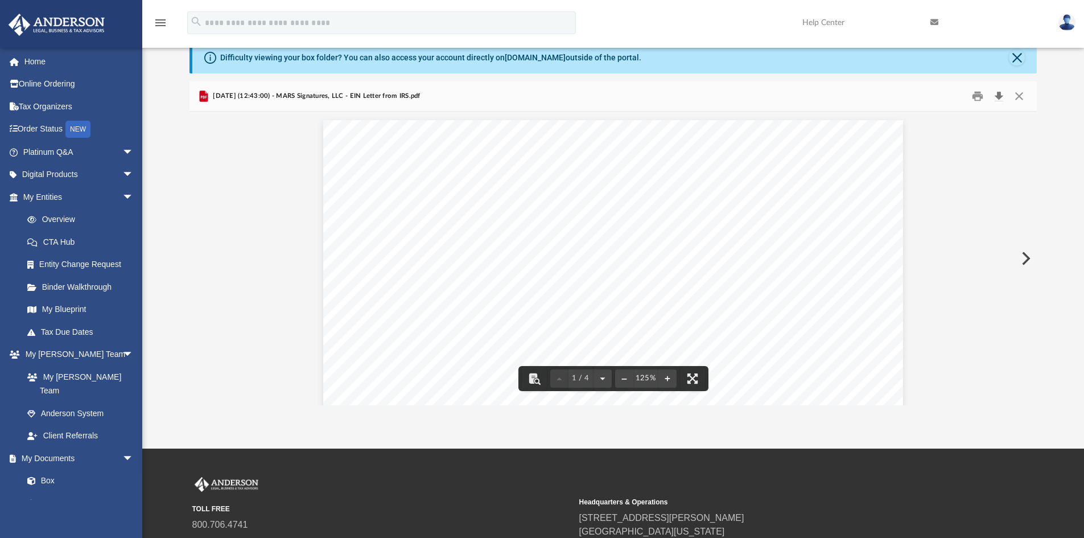
click at [1002, 94] on button "Download" at bounding box center [998, 97] width 20 height 18
drag, startPoint x: 1021, startPoint y: 95, endPoint x: 1009, endPoint y: 89, distance: 12.7
click at [1021, 95] on button "Close" at bounding box center [1019, 97] width 20 height 18
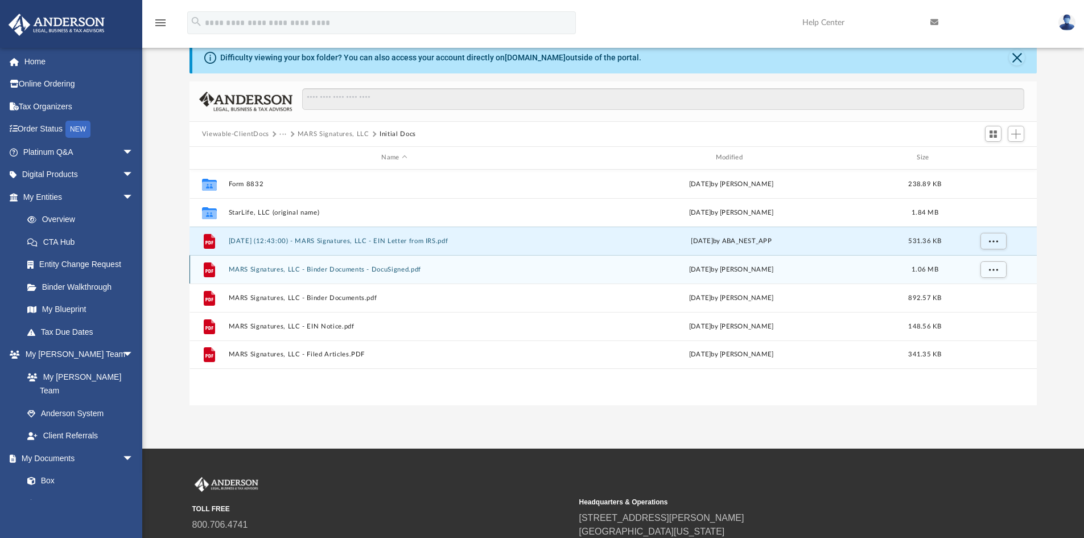
click at [304, 269] on button "MARS Signatures, LLC - Binder Documents - DocuSigned.pdf" at bounding box center [394, 269] width 332 height 7
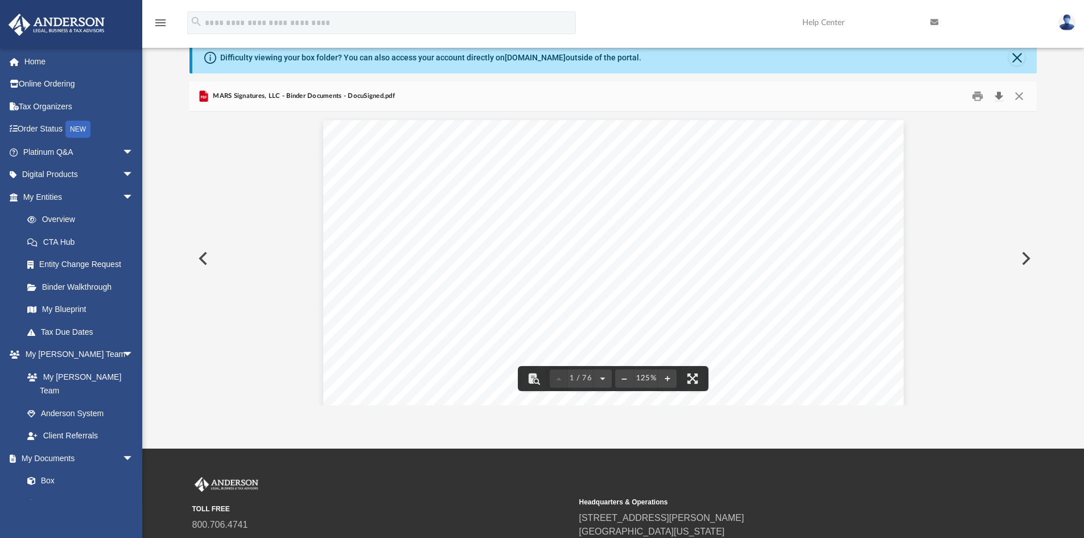
click at [999, 94] on button "Download" at bounding box center [998, 97] width 20 height 18
click at [1020, 96] on button "Close" at bounding box center [1019, 97] width 20 height 18
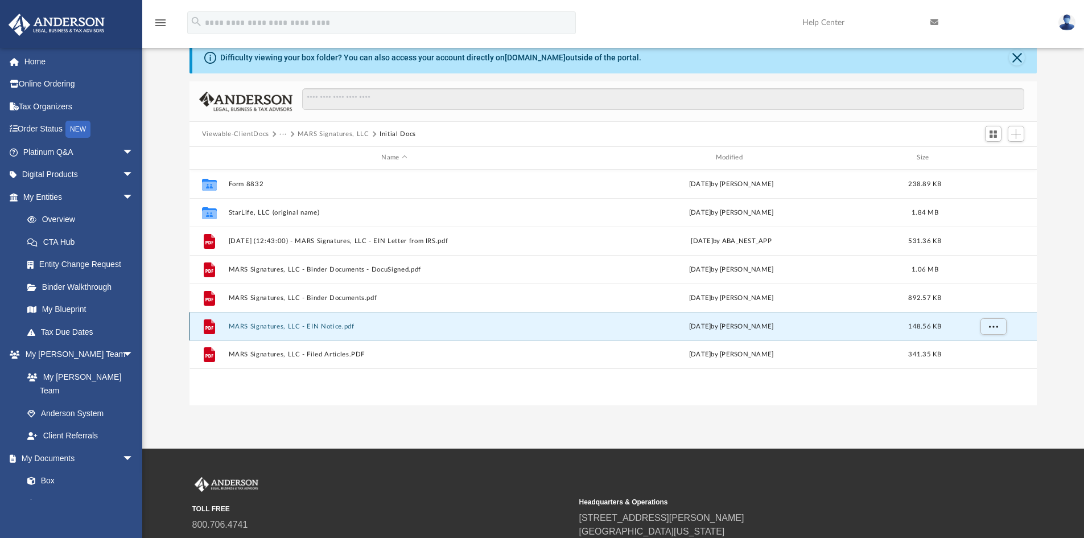
click at [315, 327] on button "MARS Signatures, LLC - EIN Notice.pdf" at bounding box center [394, 326] width 332 height 7
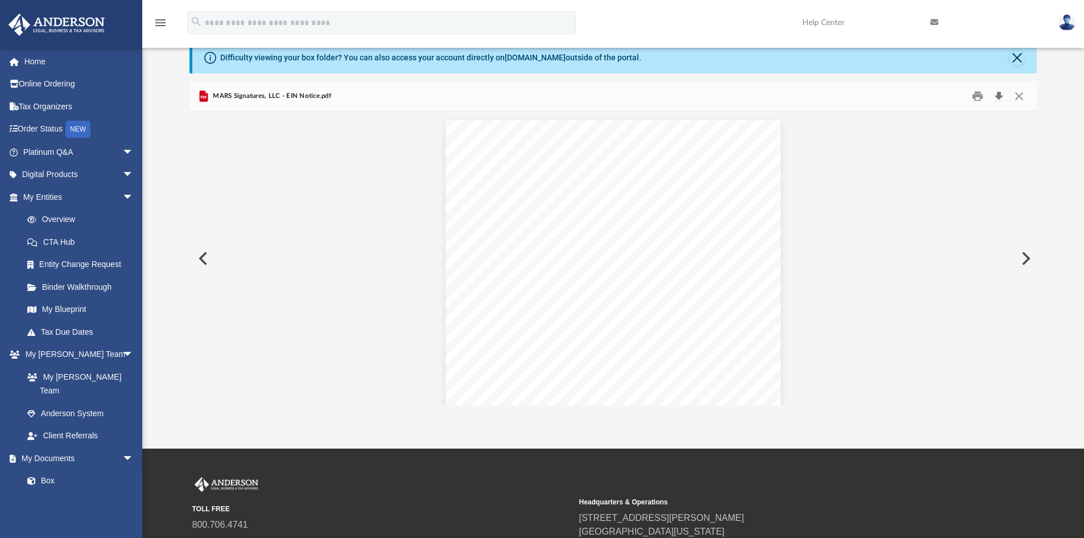
click at [994, 94] on button "Download" at bounding box center [998, 97] width 20 height 18
click at [1019, 98] on button "Close" at bounding box center [1019, 97] width 20 height 18
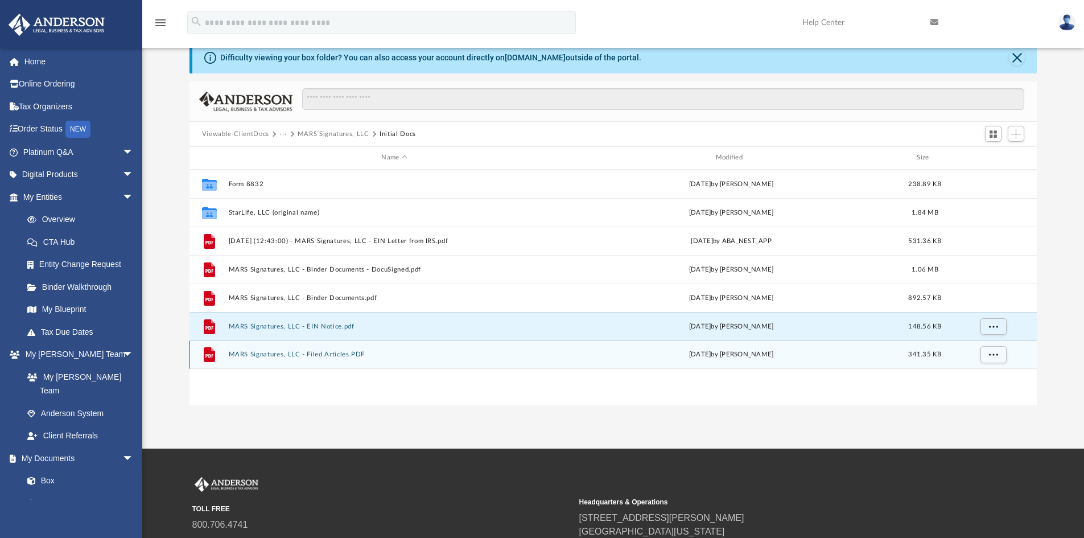
click at [333, 351] on button "MARS Signatures, LLC - Filed Articles.PDF" at bounding box center [394, 353] width 332 height 7
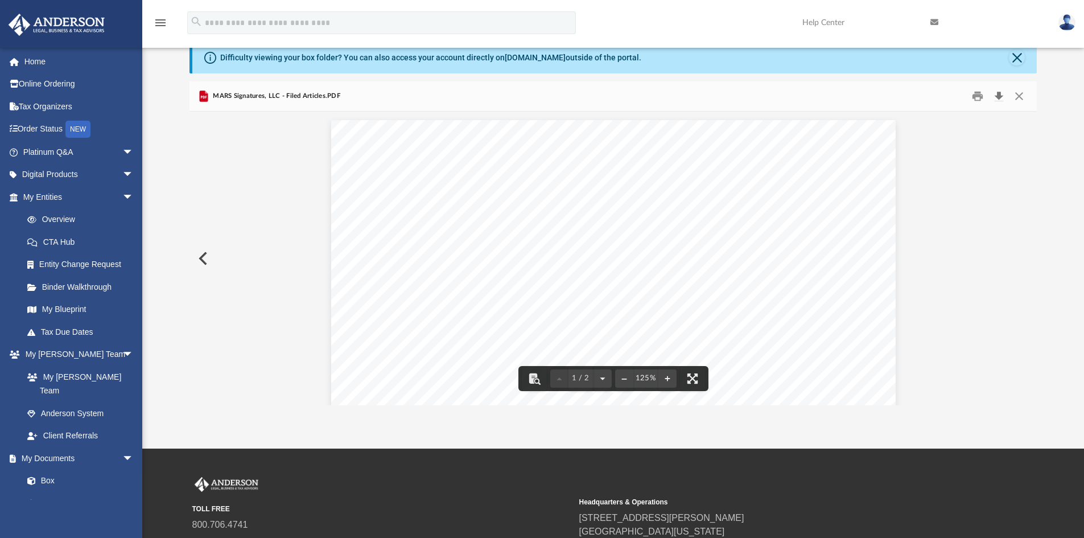
click at [997, 97] on button "Download" at bounding box center [998, 97] width 20 height 18
click at [1018, 94] on button "Close" at bounding box center [1019, 97] width 20 height 18
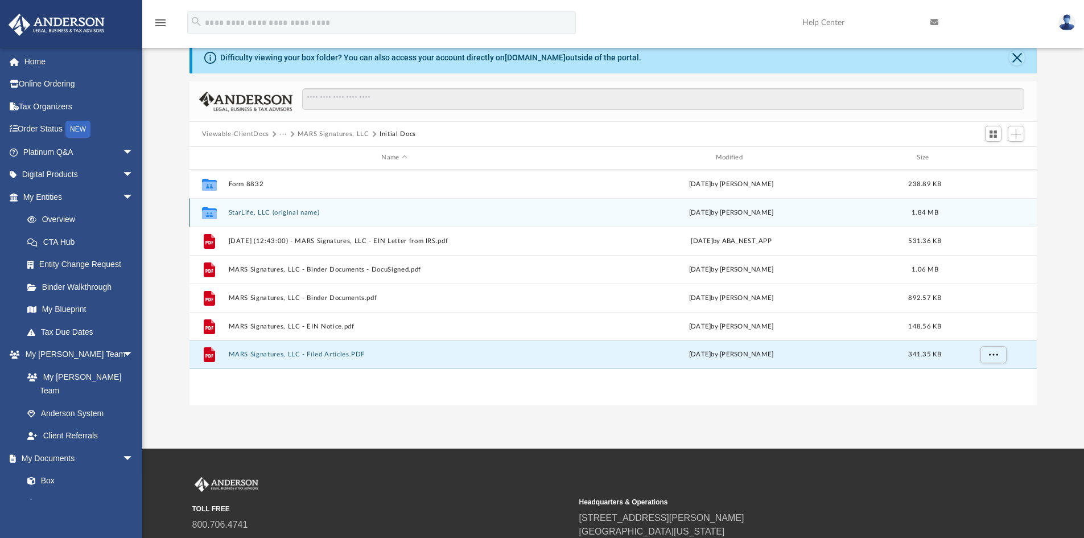
click at [296, 209] on button "StarLife, LLC (original name)" at bounding box center [394, 212] width 332 height 7
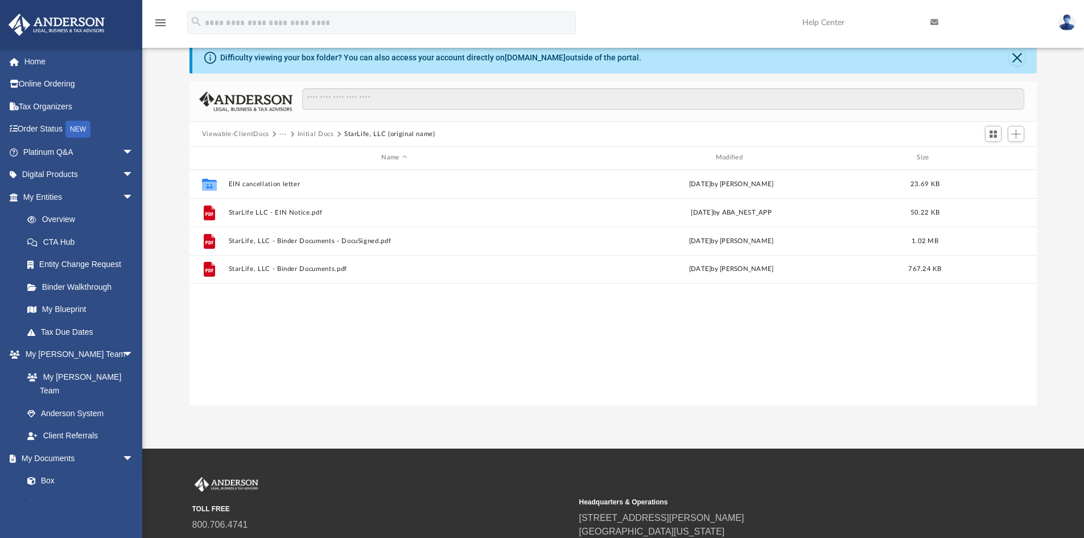
click at [320, 132] on button "Initial Docs" at bounding box center [316, 134] width 36 height 10
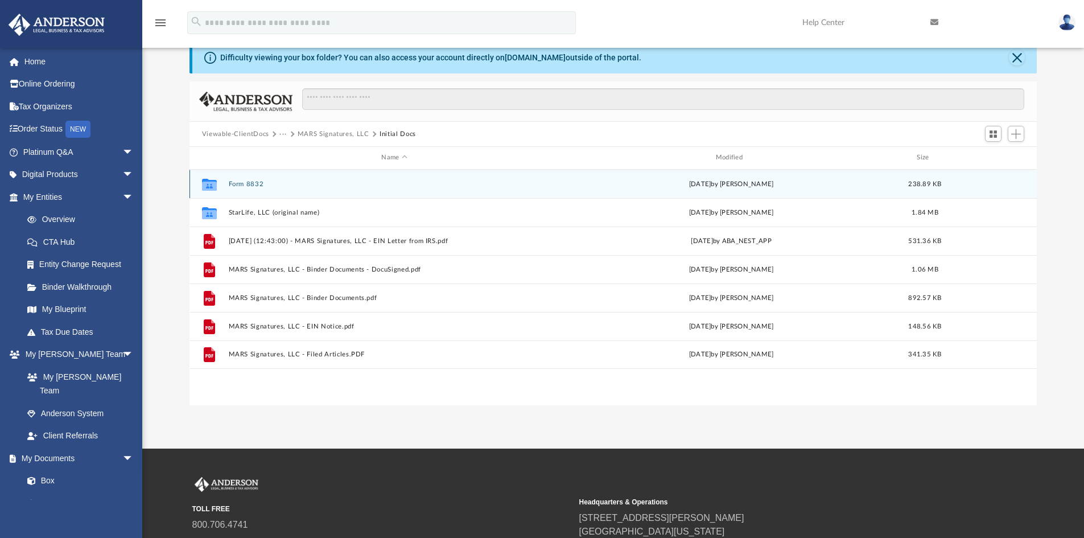
click at [255, 179] on div "Collaborated Folder Form 8832 Wed Apr 2 2025 by Michael Garrett 238.89 KB" at bounding box center [613, 184] width 848 height 28
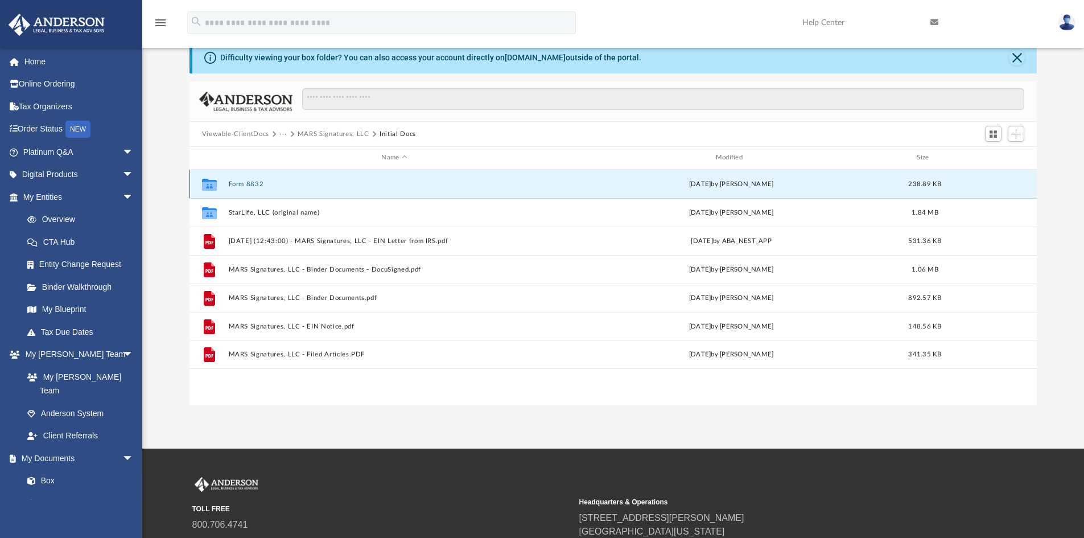
click at [255, 184] on button "Form 8832" at bounding box center [394, 183] width 332 height 7
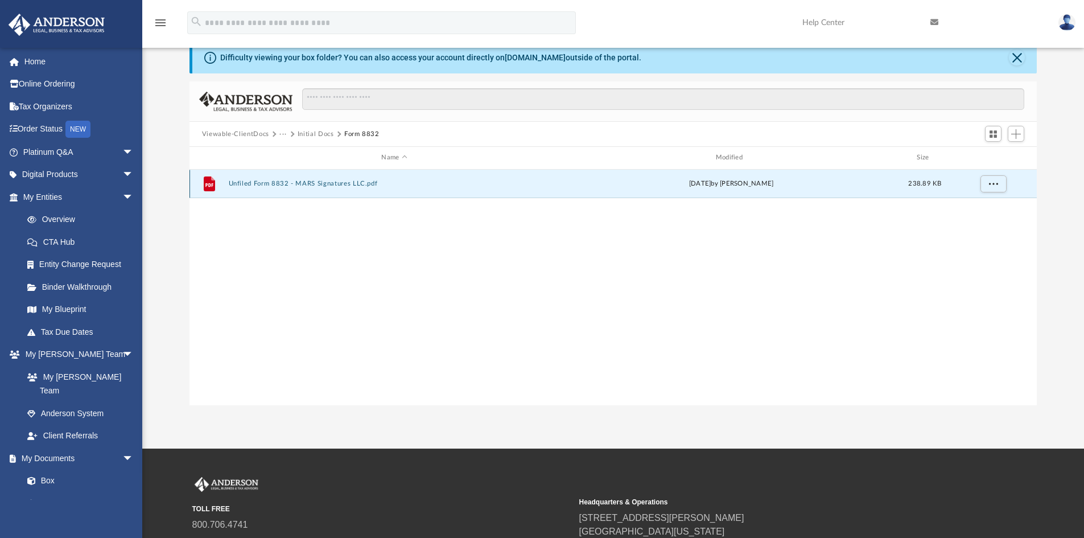
click at [321, 184] on button "Unfiled Form 8832 - MARS Signatures LLC.pdf" at bounding box center [394, 183] width 332 height 7
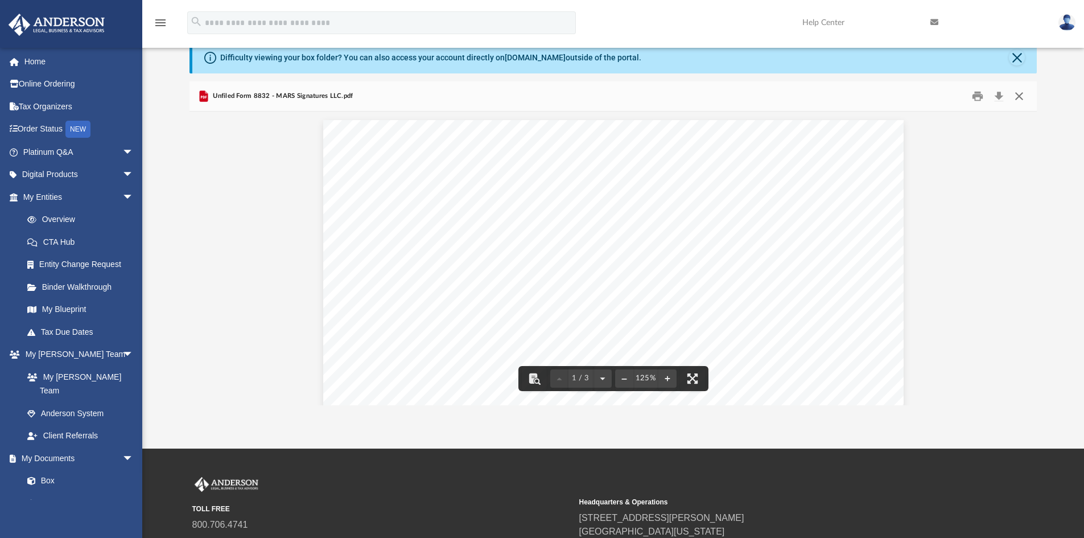
click at [1017, 99] on button "Close" at bounding box center [1019, 97] width 20 height 18
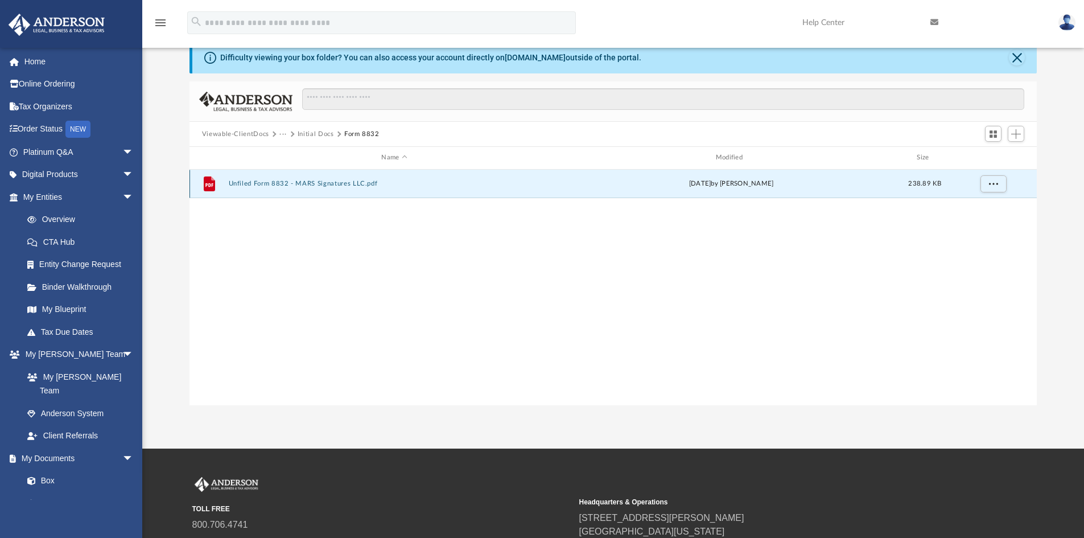
click at [367, 181] on button "Unfiled Form 8832 - MARS Signatures LLC.pdf" at bounding box center [394, 183] width 332 height 7
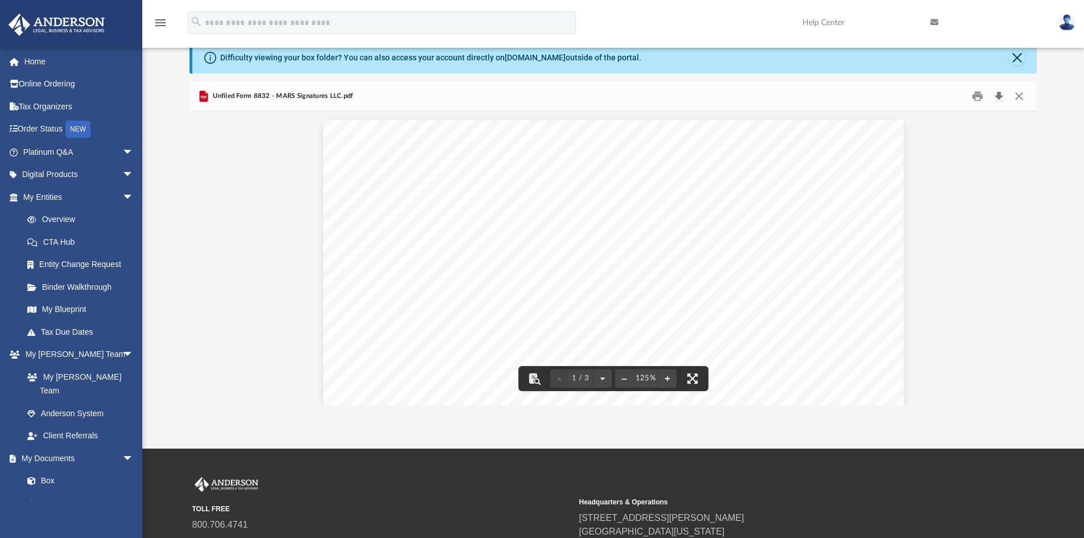
click at [1001, 96] on button "Download" at bounding box center [998, 97] width 20 height 18
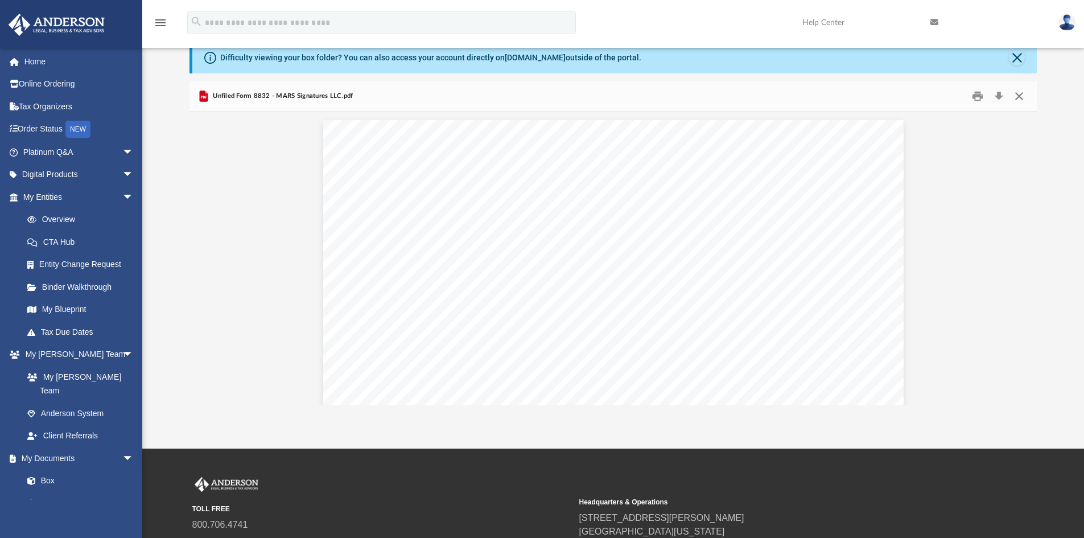
click at [1018, 94] on button "Close" at bounding box center [1019, 97] width 20 height 18
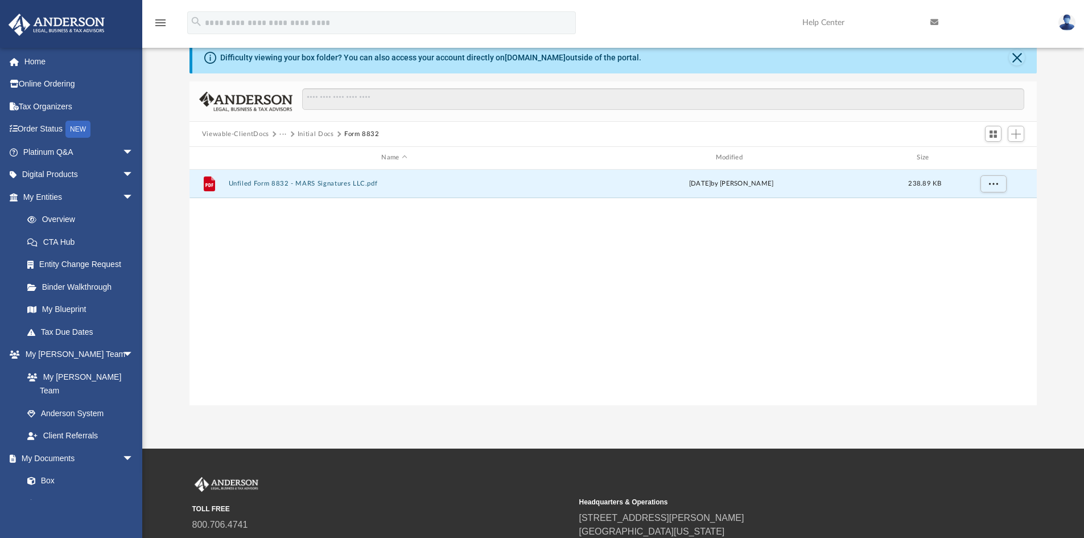
click at [305, 137] on button "Initial Docs" at bounding box center [316, 134] width 36 height 10
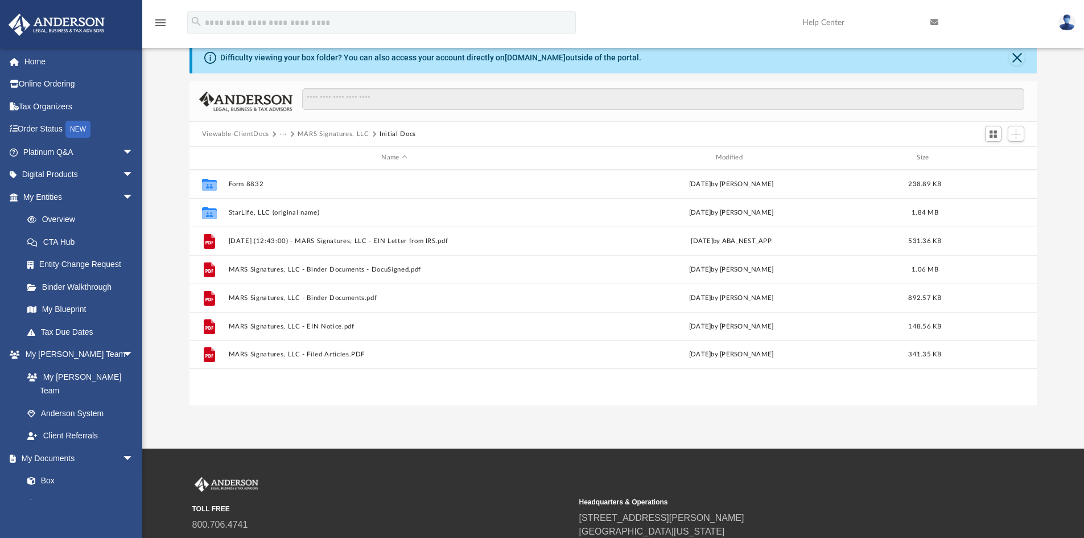
click at [303, 131] on button "MARS Signatures, LLC" at bounding box center [334, 134] width 72 height 10
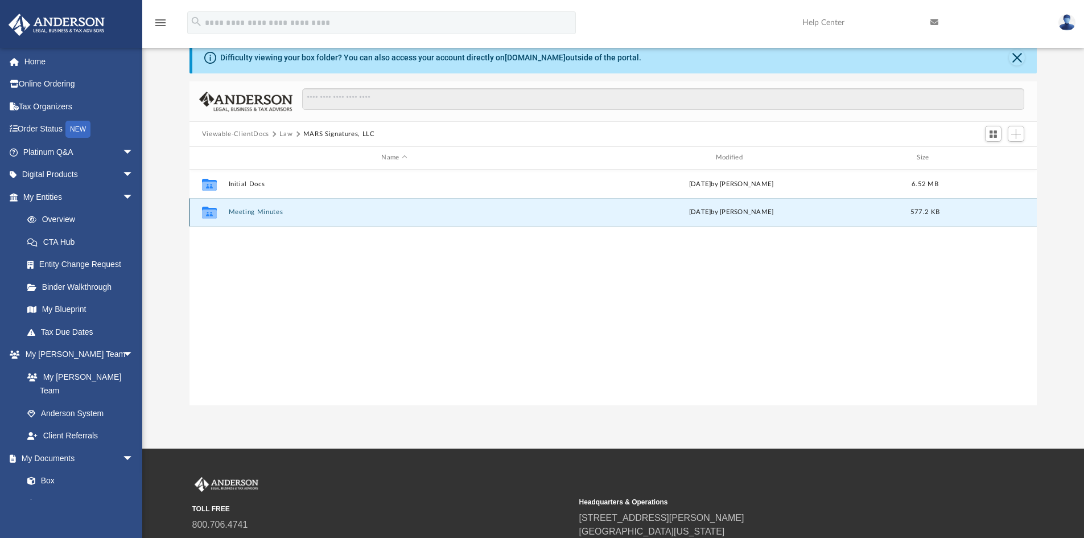
click at [255, 212] on button "Meeting Minutes" at bounding box center [394, 211] width 332 height 7
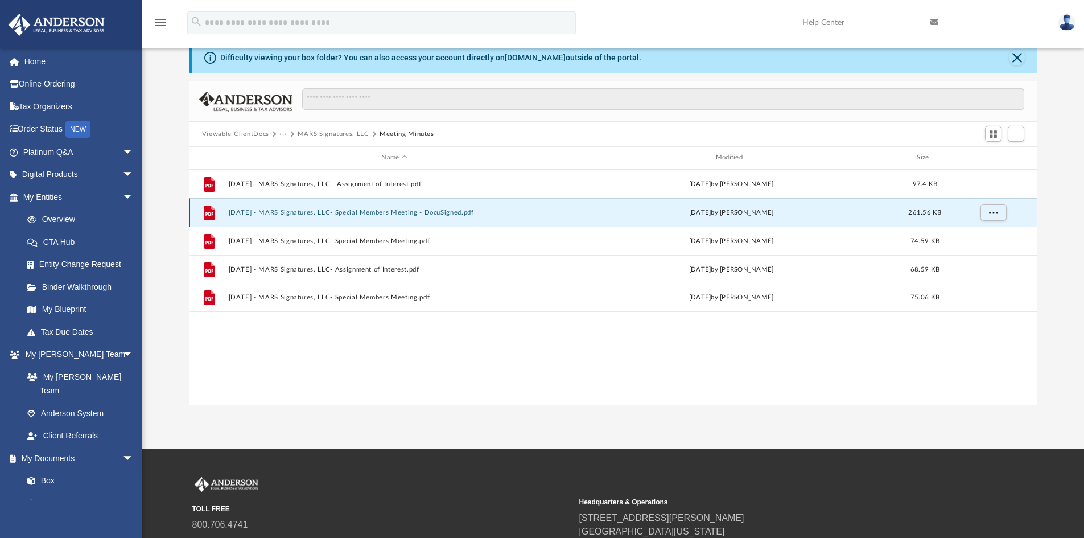
click at [396, 209] on button "2025.02.10 - MARS Signatures, LLC- Special Members Meeting - DocuSigned.pdf" at bounding box center [394, 212] width 332 height 7
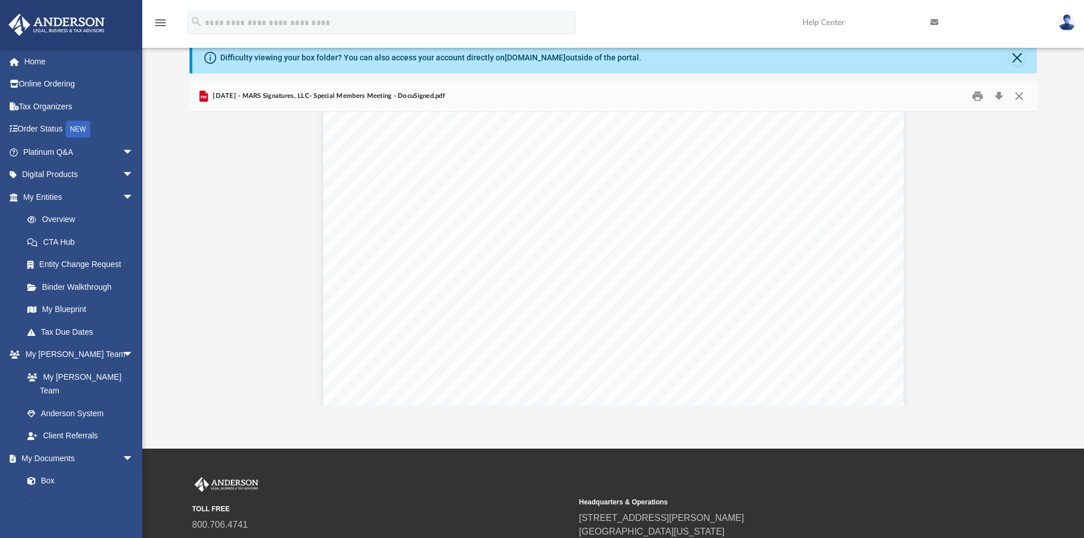
scroll to position [1242, 0]
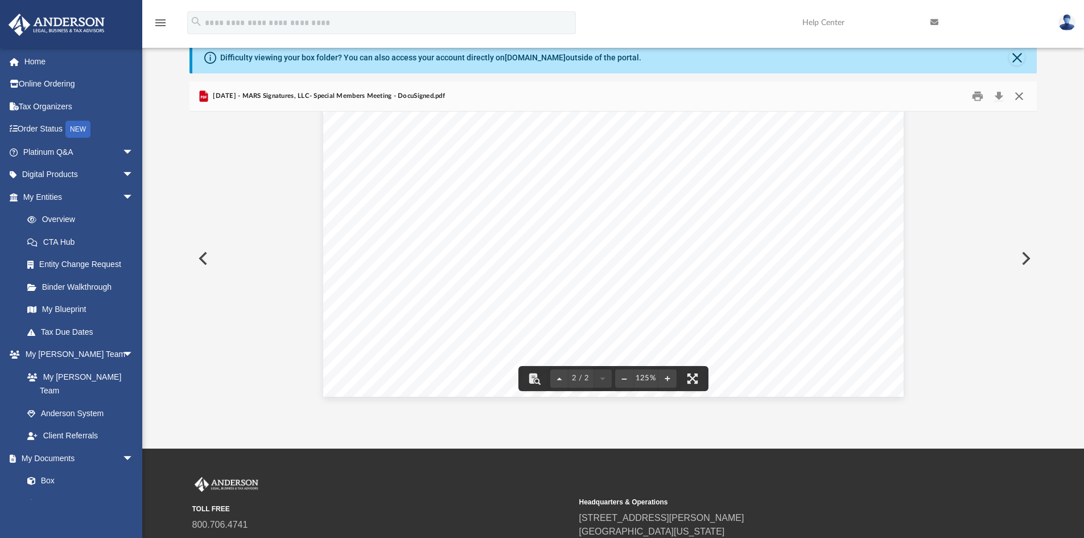
click at [1019, 93] on button "Close" at bounding box center [1019, 97] width 20 height 18
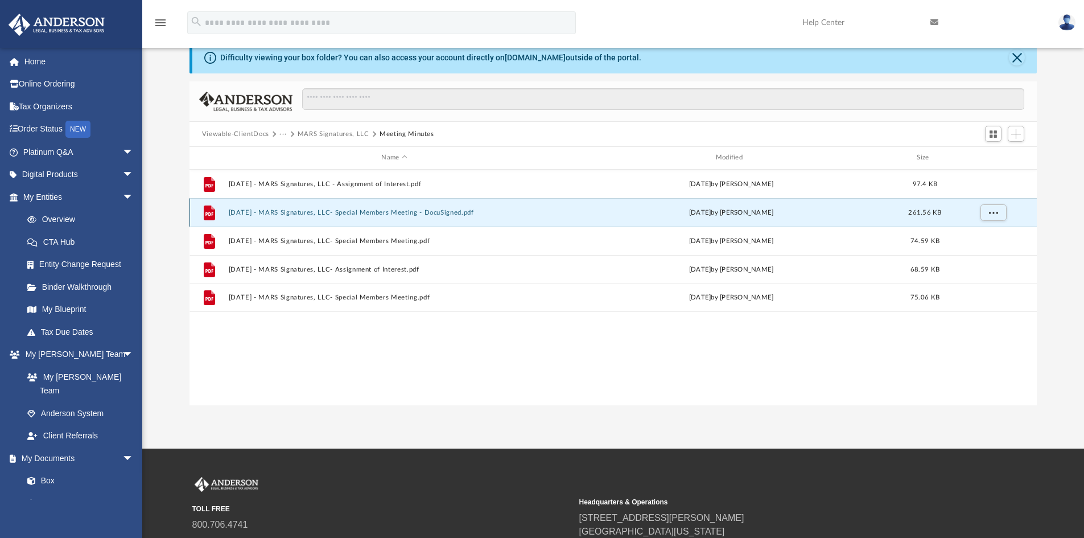
click at [415, 206] on div "File 2025.02.10 - MARS Signatures, LLC- Special Members Meeting - DocuSigned.pd…" at bounding box center [613, 212] width 848 height 28
click at [998, 212] on button "More options" at bounding box center [993, 212] width 26 height 17
click at [977, 252] on li "Download" at bounding box center [982, 253] width 33 height 12
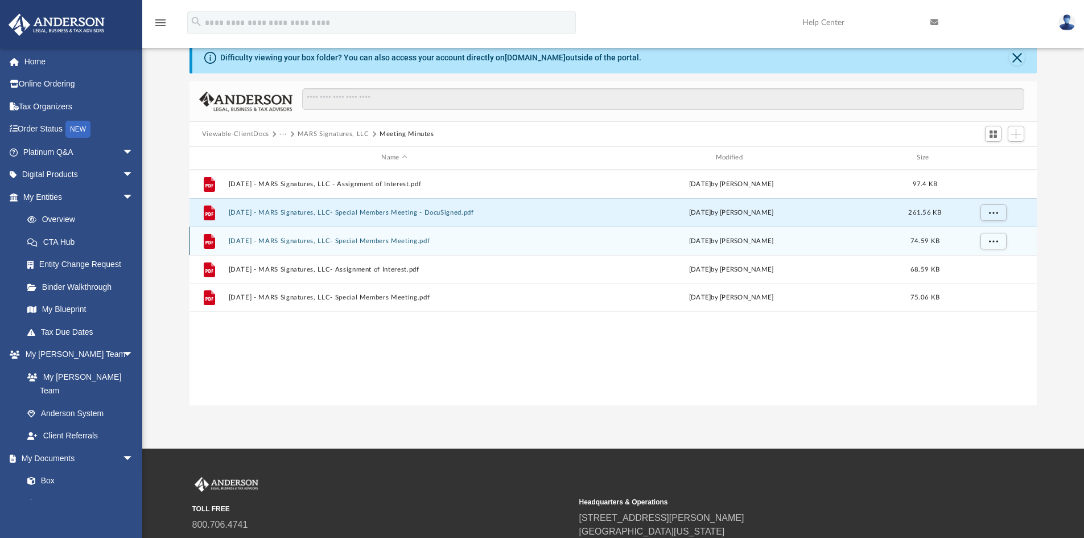
click at [410, 238] on button "2025.02.10 - MARS Signatures, LLC- Special Members Meeting.pdf" at bounding box center [394, 240] width 332 height 7
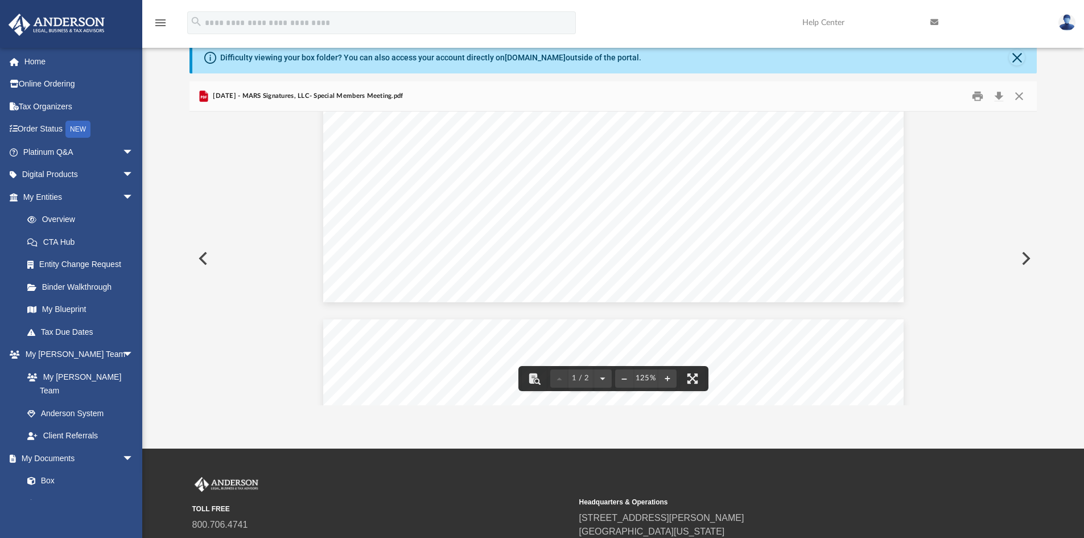
scroll to position [284, 0]
click at [1021, 95] on button "Close" at bounding box center [1019, 97] width 20 height 18
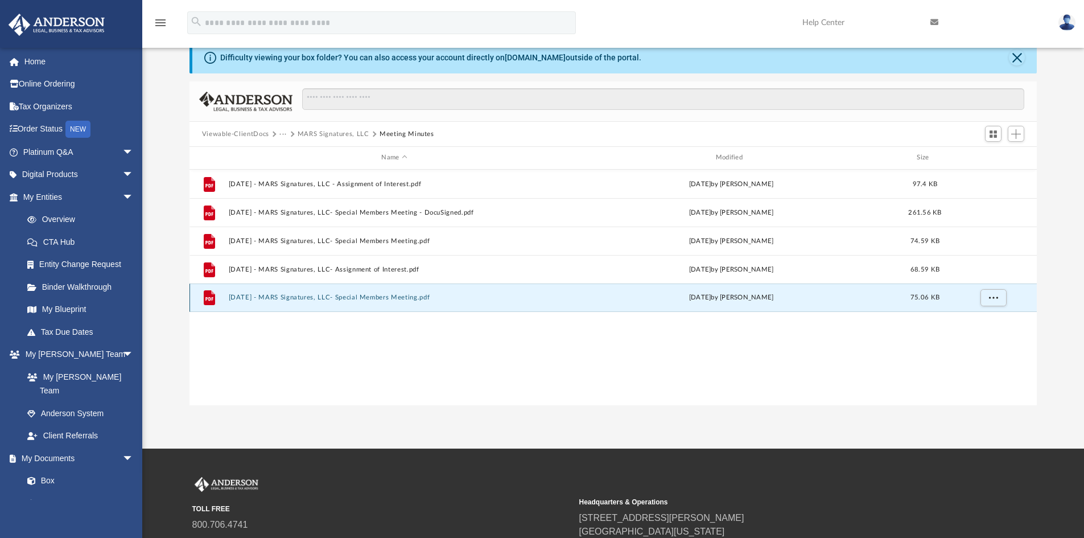
click at [352, 296] on button "2025.4.1 - MARS Signatures, LLC- Special Members Meeting.pdf" at bounding box center [394, 297] width 332 height 7
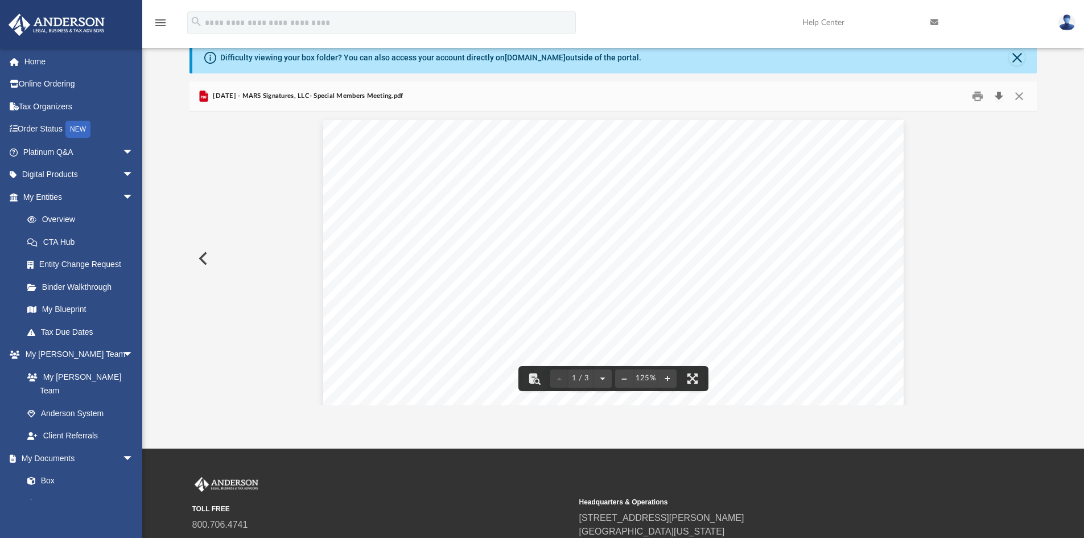
click at [996, 92] on button "Download" at bounding box center [998, 97] width 20 height 18
click at [1025, 96] on button "Close" at bounding box center [1019, 97] width 20 height 18
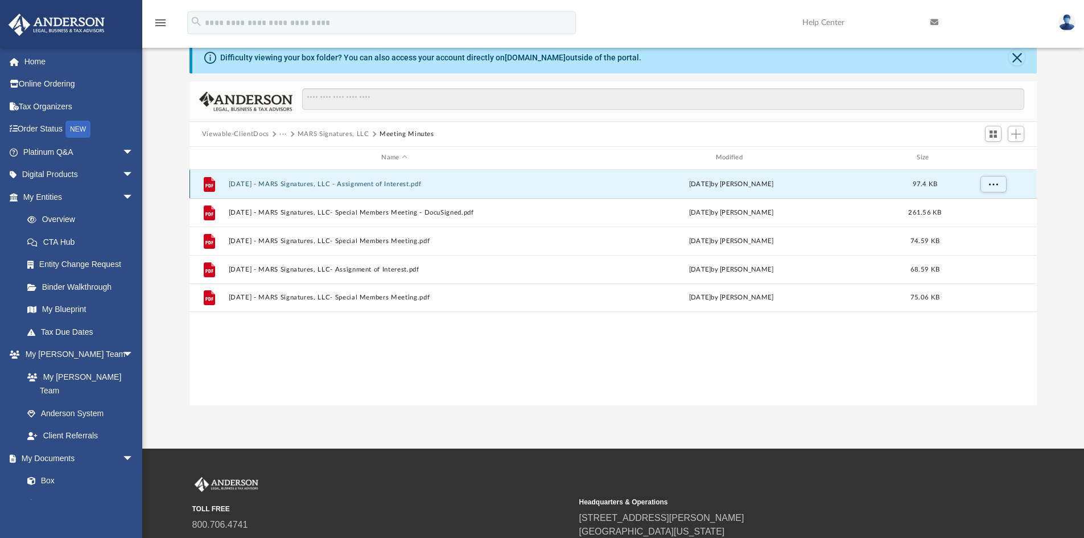
click at [366, 180] on button "2025.02.10 - MARS Signatures, LLC - Assignment of Interest.pdf" at bounding box center [394, 183] width 332 height 7
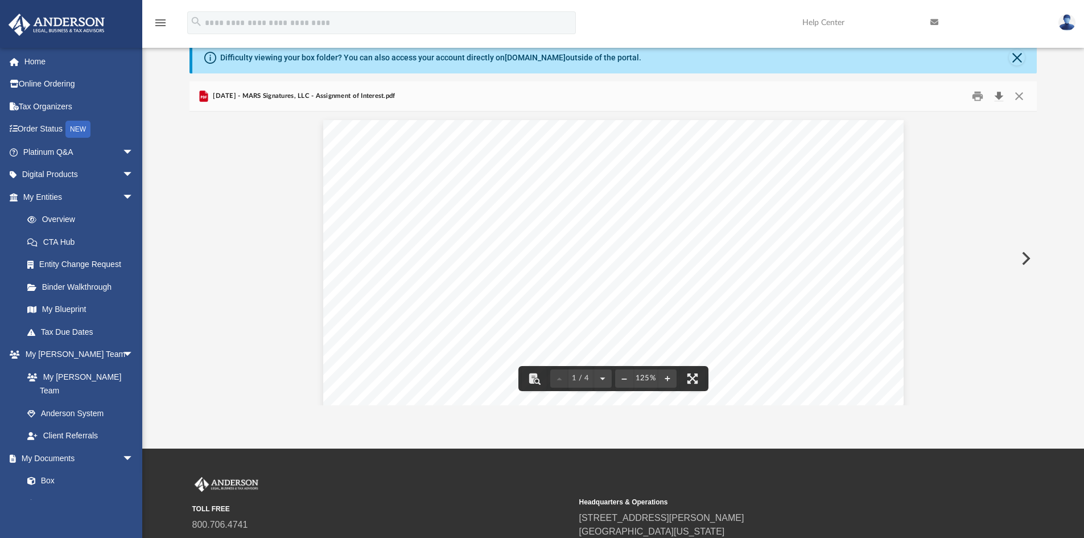
click at [1002, 94] on button "Download" at bounding box center [998, 97] width 20 height 18
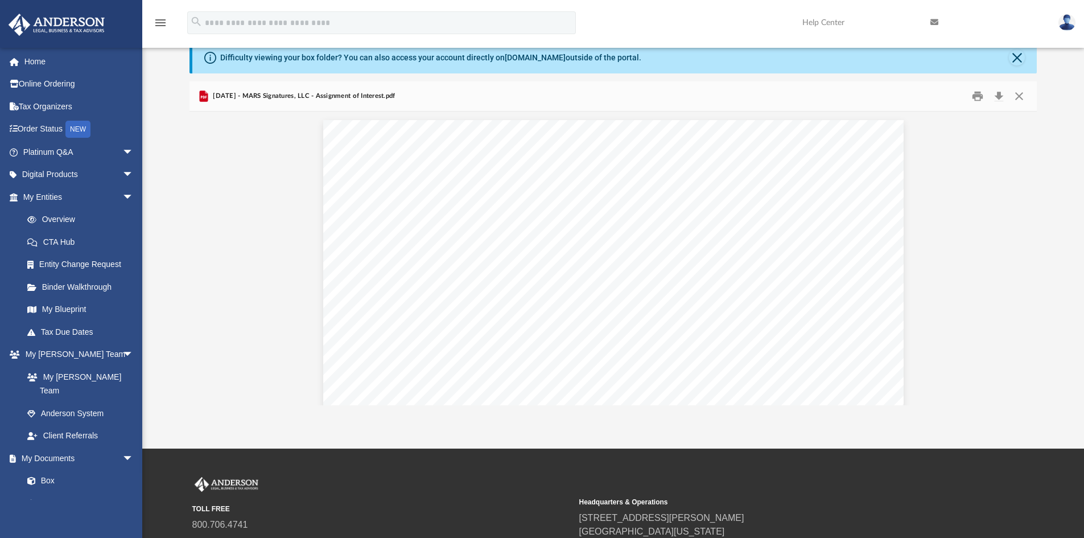
click at [681, 462] on div "TOLL FREE 800.706.4741 SUPPORT info@andersonadvisors.com Headquarters & Operati…" at bounding box center [542, 529] width 1084 height 163
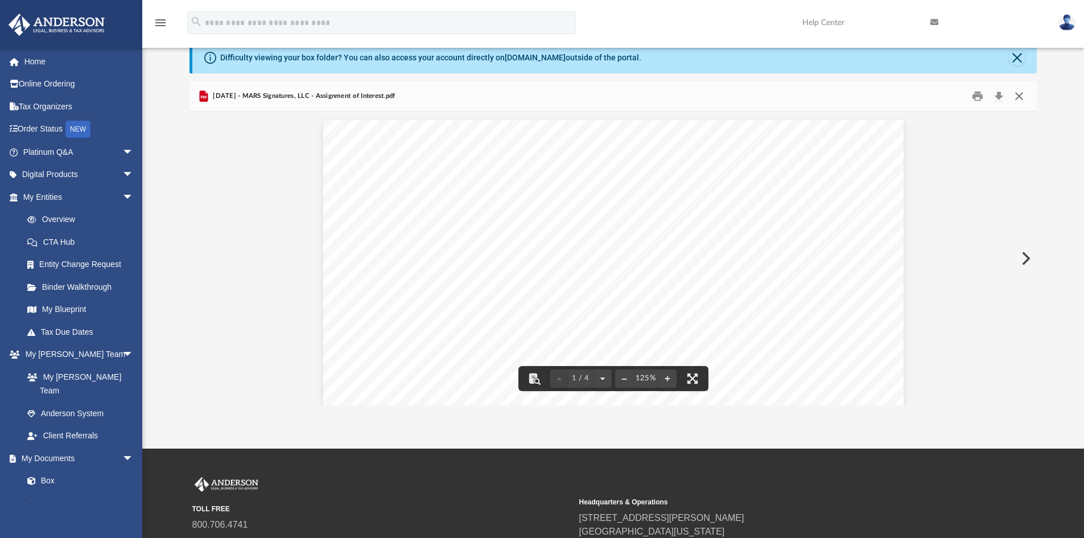
click at [1019, 96] on button "Close" at bounding box center [1019, 97] width 20 height 18
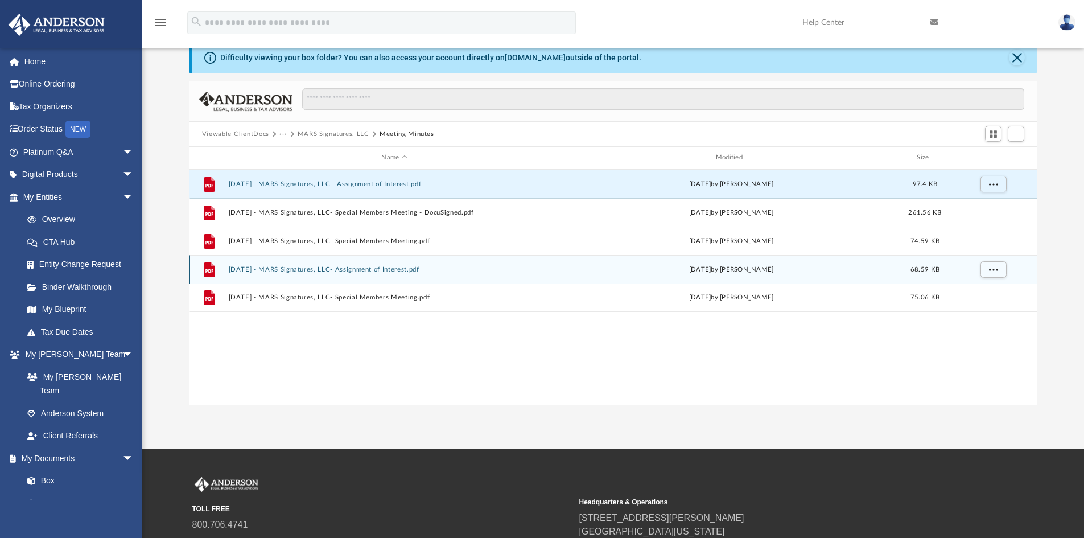
click at [282, 269] on button "2025.4.1 - MARS Signatures, LLC- Assignment of Interest.pdf" at bounding box center [394, 269] width 332 height 7
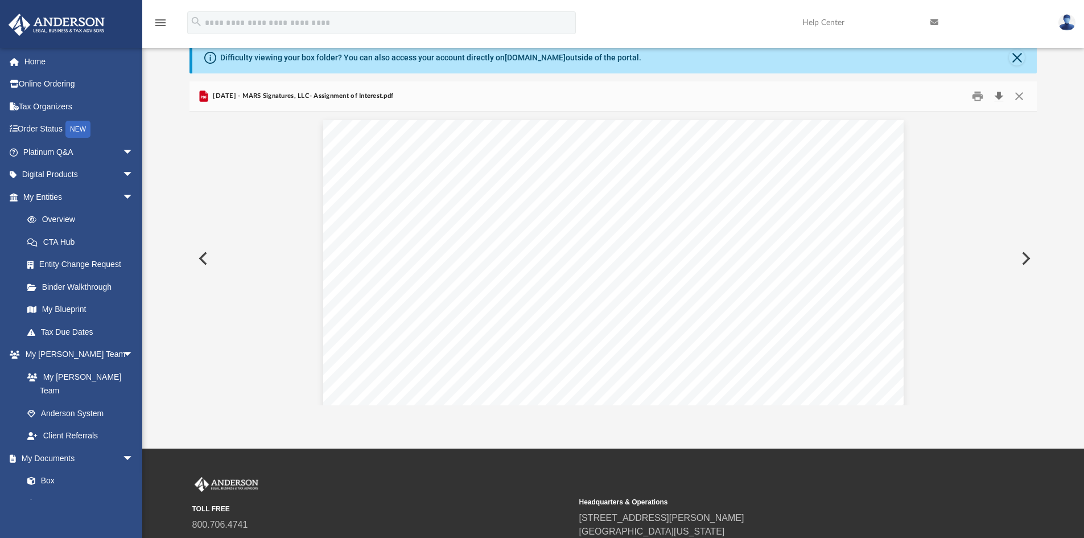
click at [1001, 89] on button "Download" at bounding box center [998, 97] width 20 height 18
click at [1001, 92] on button "Download" at bounding box center [998, 97] width 20 height 18
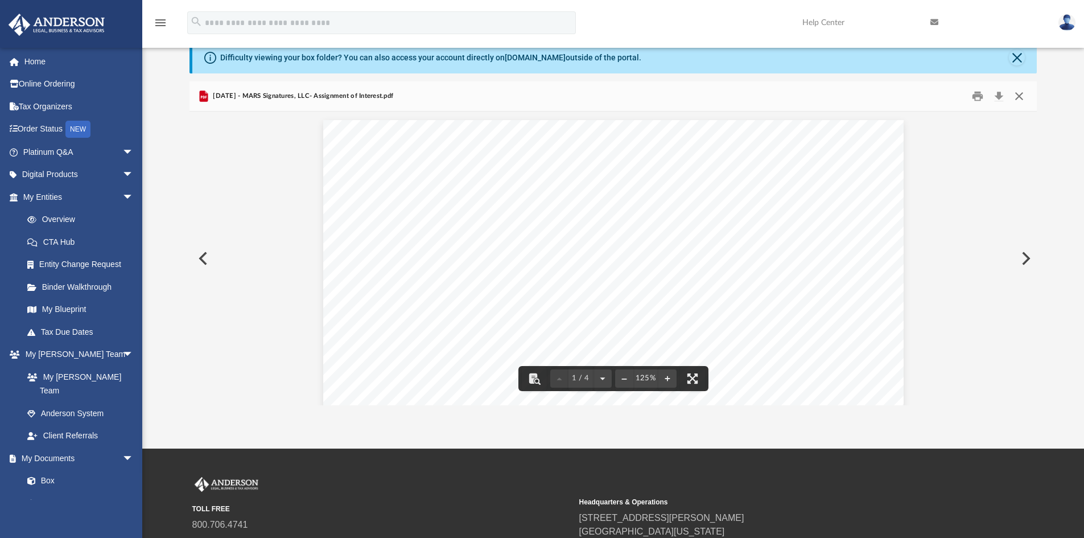
click at [1019, 97] on button "Close" at bounding box center [1019, 97] width 20 height 18
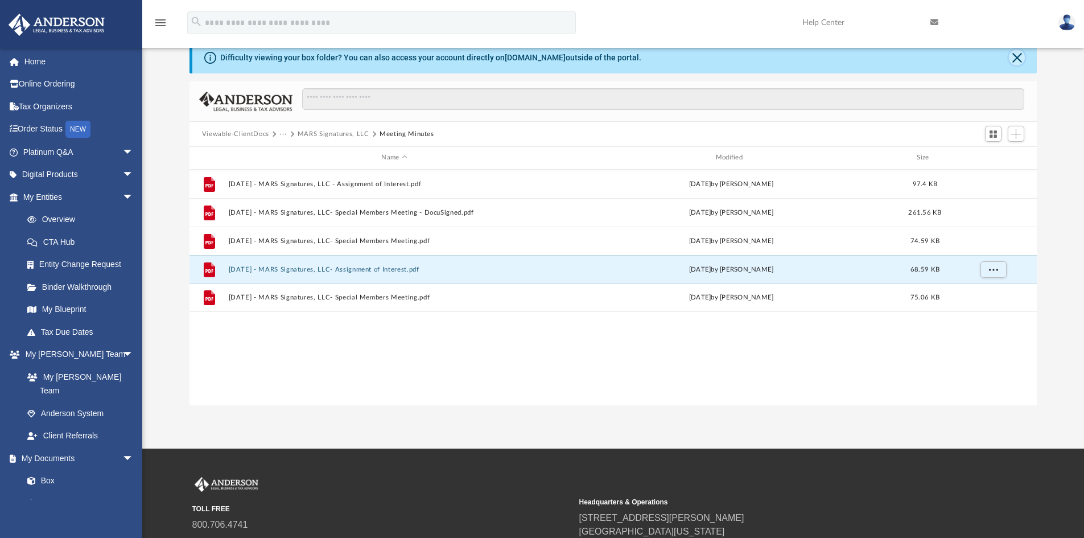
click at [1018, 57] on button "Close" at bounding box center [1017, 57] width 16 height 16
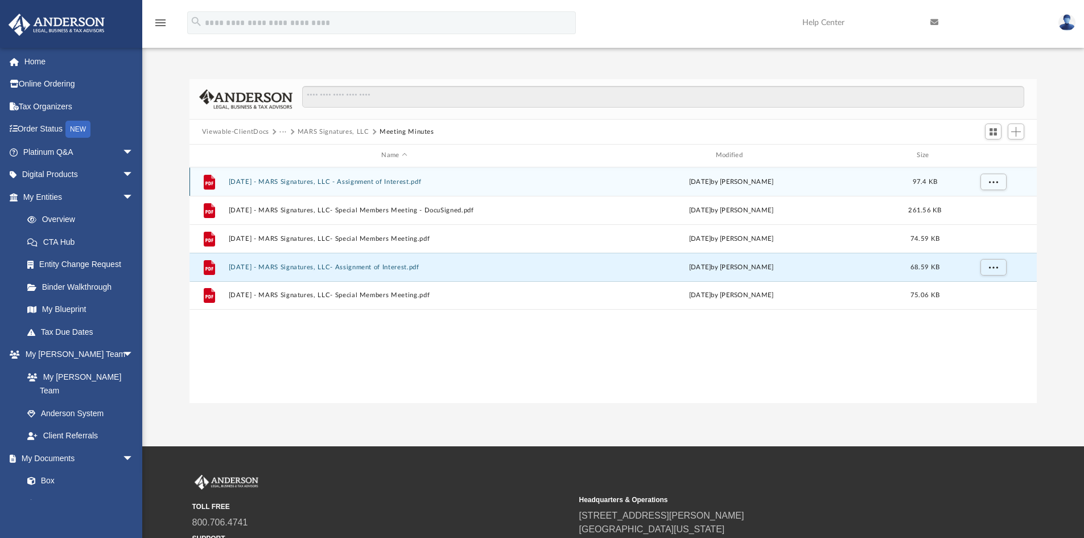
scroll to position [0, 0]
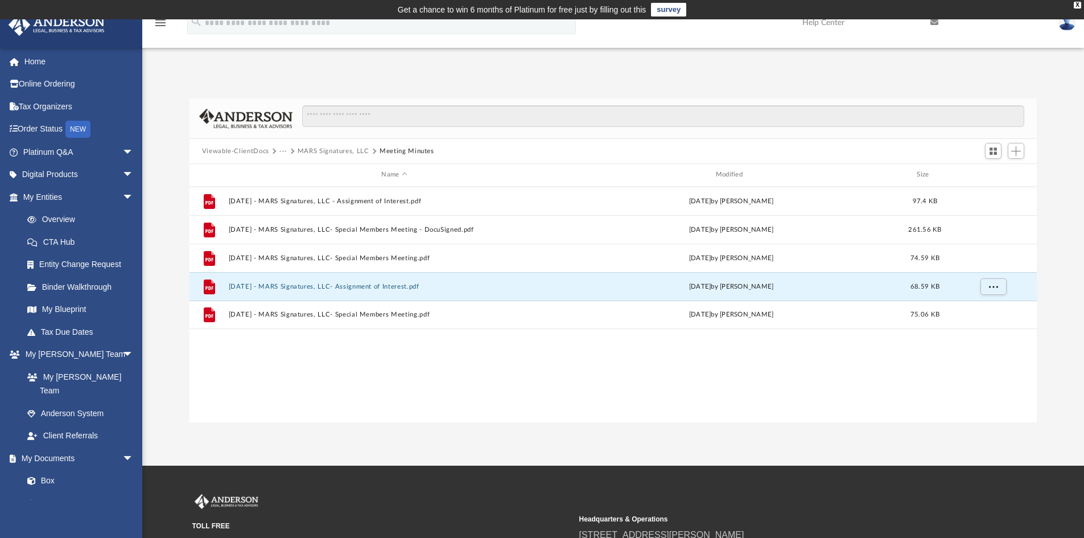
click at [336, 149] on button "MARS Signatures, LLC" at bounding box center [334, 151] width 72 height 10
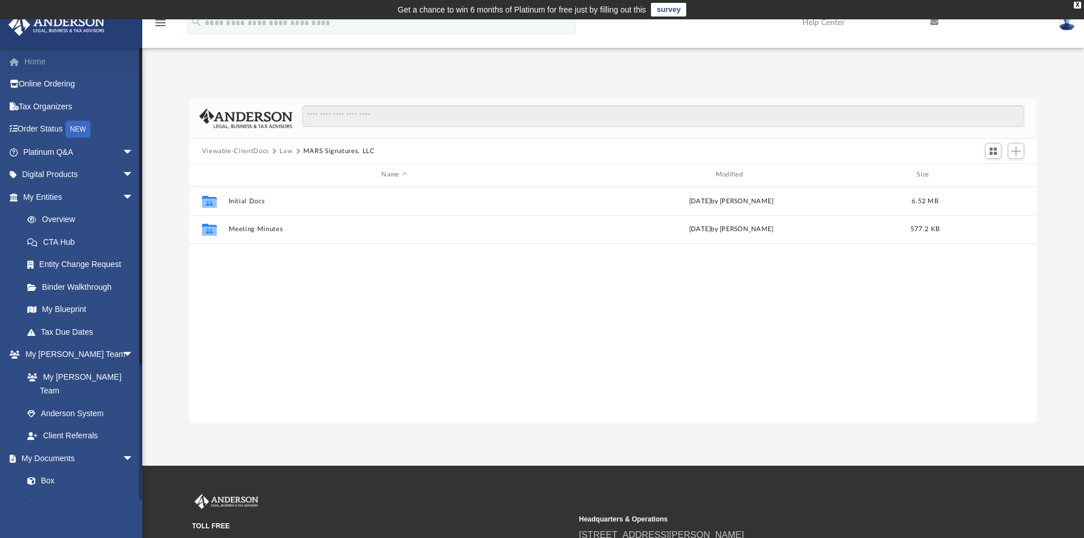
click at [42, 58] on link "Home" at bounding box center [79, 61] width 143 height 23
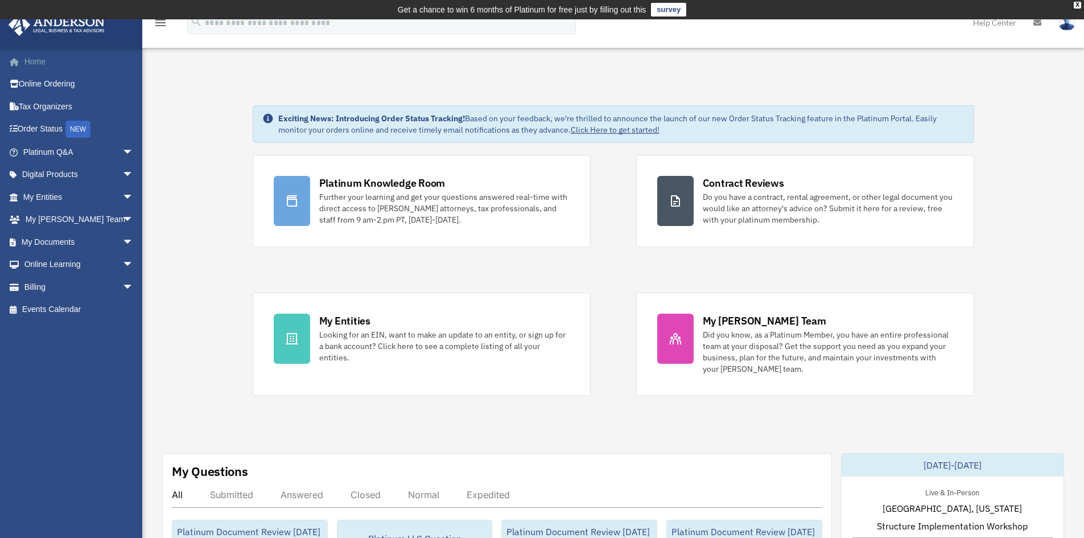
click at [44, 61] on link "Home" at bounding box center [79, 61] width 143 height 23
click at [64, 60] on link "Home" at bounding box center [79, 61] width 143 height 23
click at [39, 61] on link "Home" at bounding box center [79, 61] width 143 height 23
click at [80, 285] on link "Billing arrow_drop_down" at bounding box center [79, 286] width 143 height 23
click at [122, 285] on span "arrow_drop_down" at bounding box center [133, 286] width 23 height 23
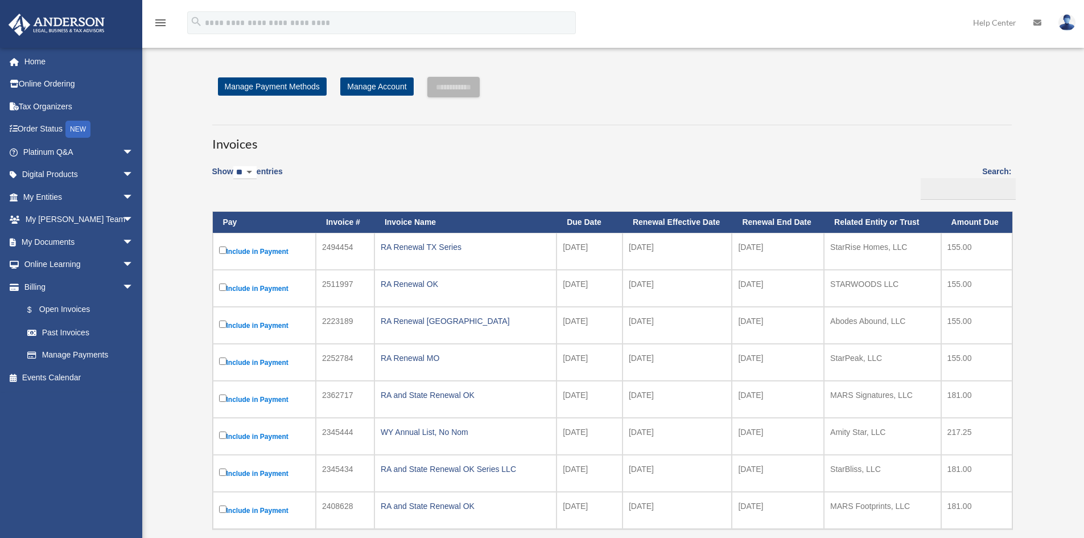
click at [80, 332] on link "Past Invoices" at bounding box center [80, 332] width 129 height 23
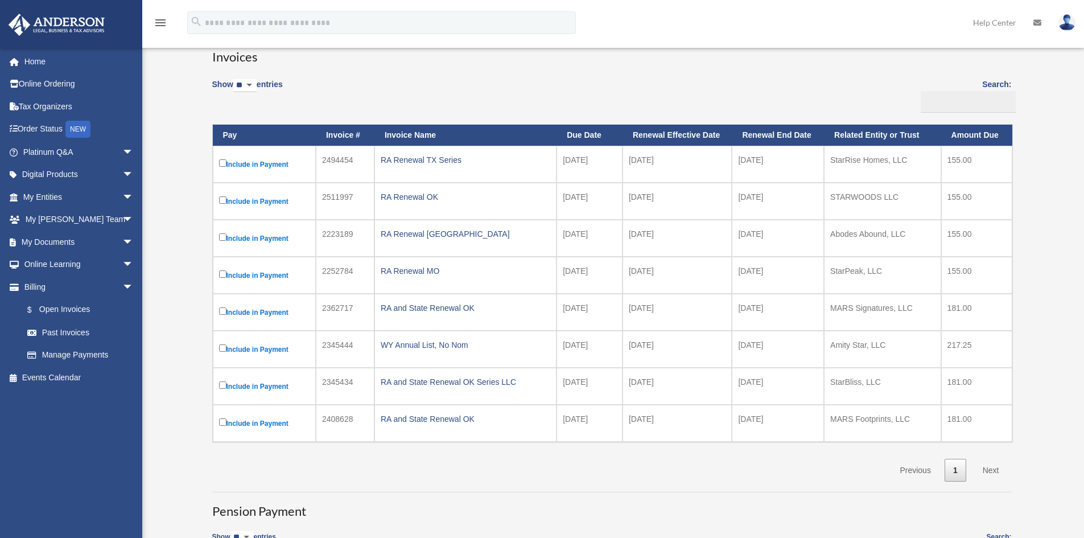
scroll to position [114, 0]
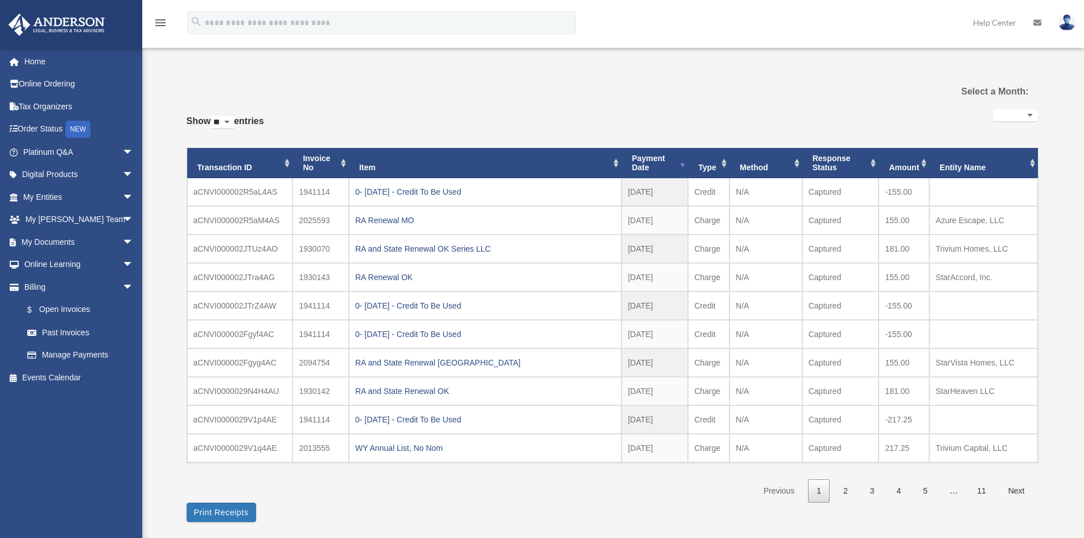
select select
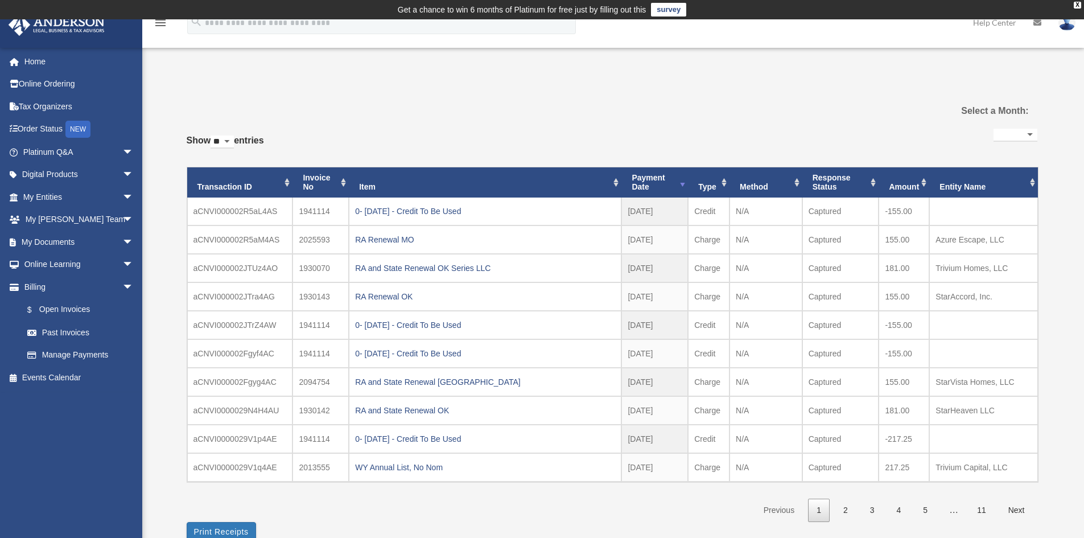
click at [964, 184] on th "Entity Name" at bounding box center [983, 182] width 108 height 31
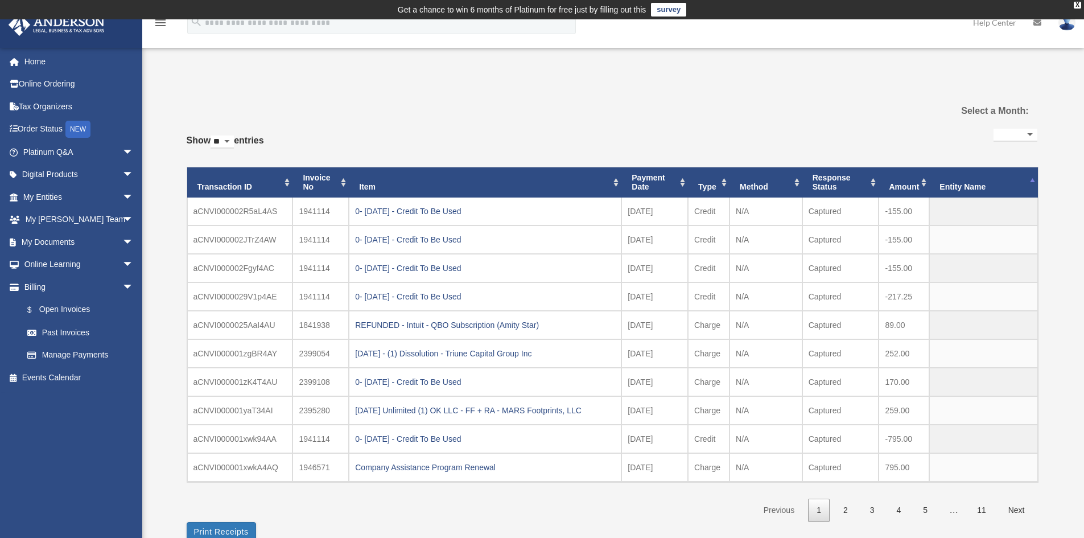
click at [964, 185] on th "Entity Name" at bounding box center [983, 182] width 108 height 31
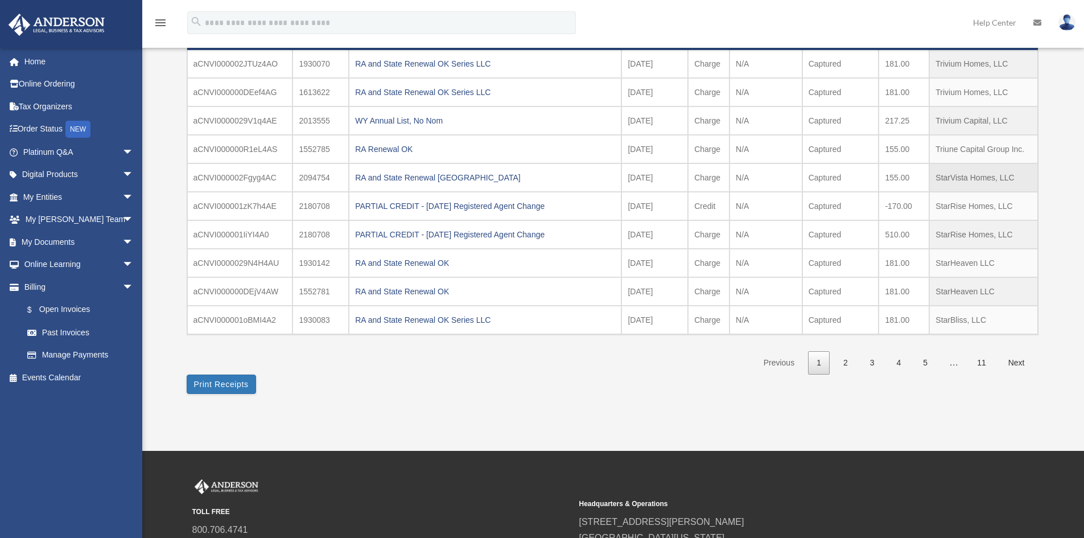
scroll to position [171, 0]
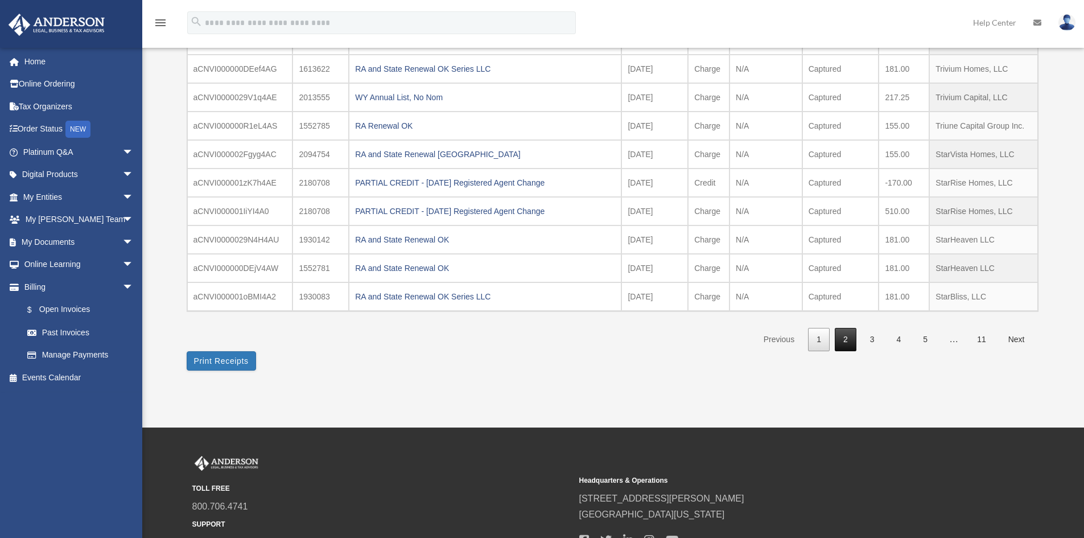
click at [845, 342] on link "2" at bounding box center [846, 339] width 22 height 23
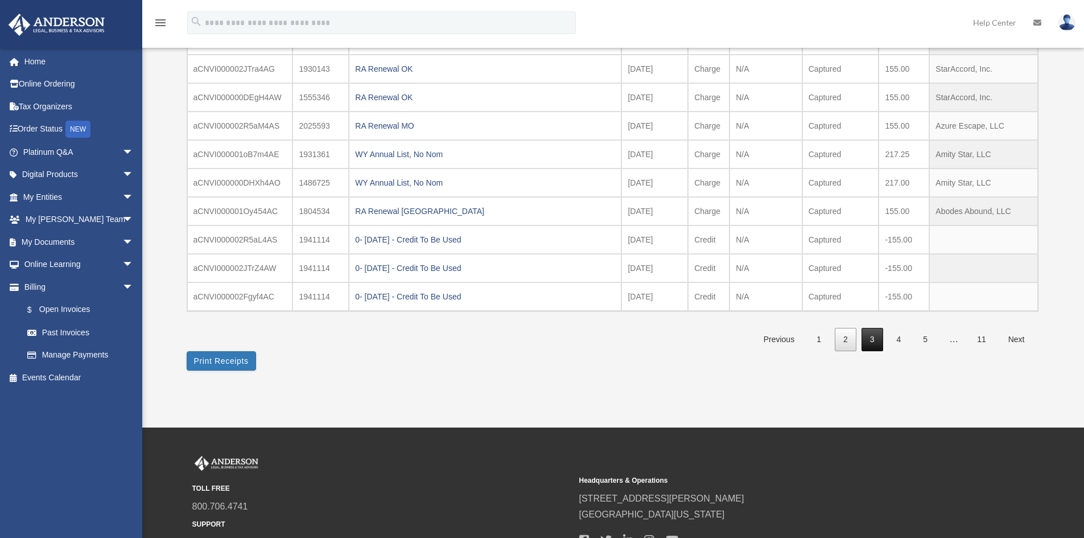
click at [869, 338] on link "3" at bounding box center [872, 339] width 22 height 23
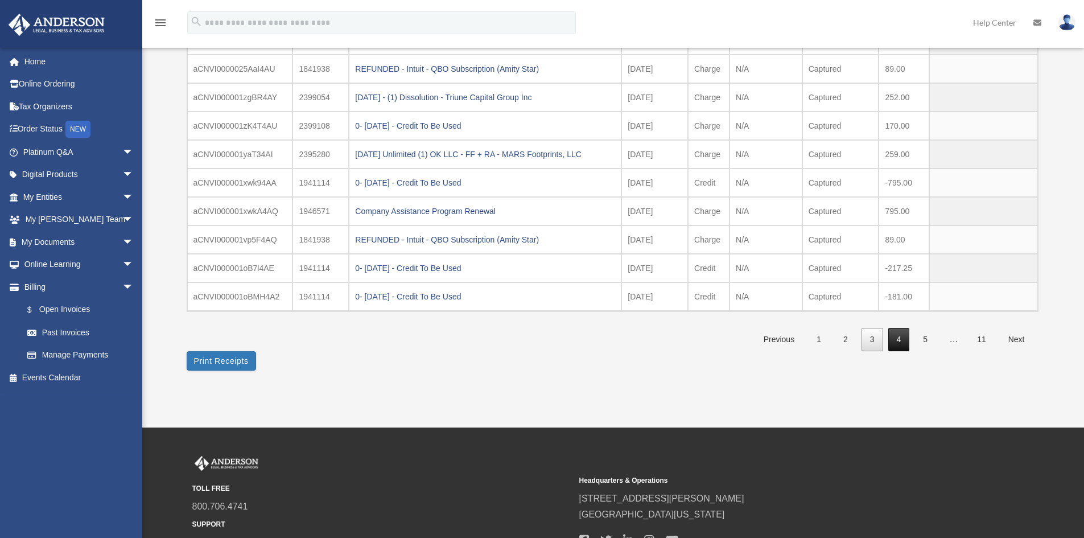
click at [898, 340] on link "4" at bounding box center [899, 339] width 22 height 23
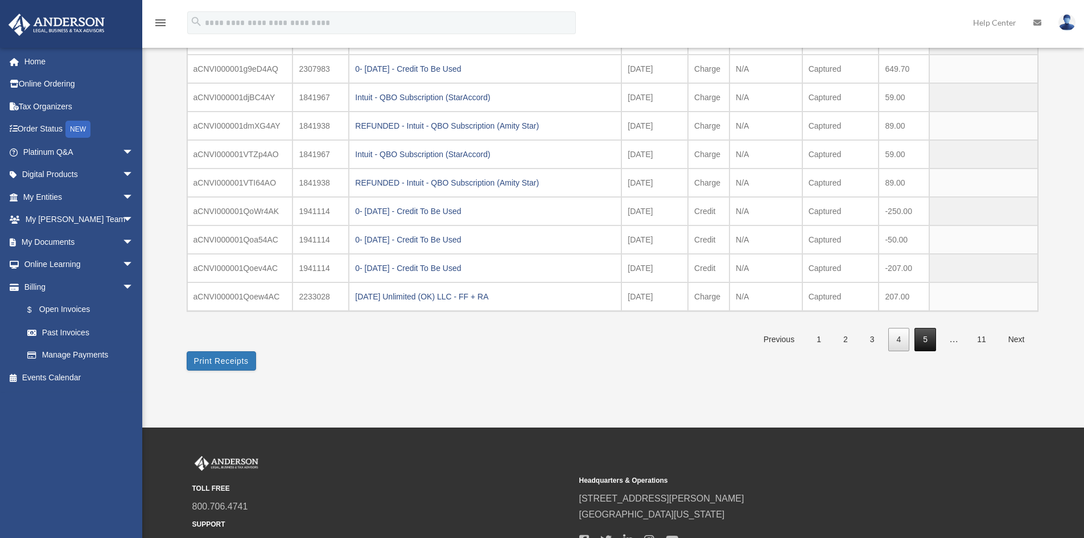
click at [924, 335] on link "5" at bounding box center [925, 339] width 22 height 23
click at [875, 337] on link "4" at bounding box center [872, 339] width 22 height 23
click at [849, 336] on link "2" at bounding box center [846, 339] width 22 height 23
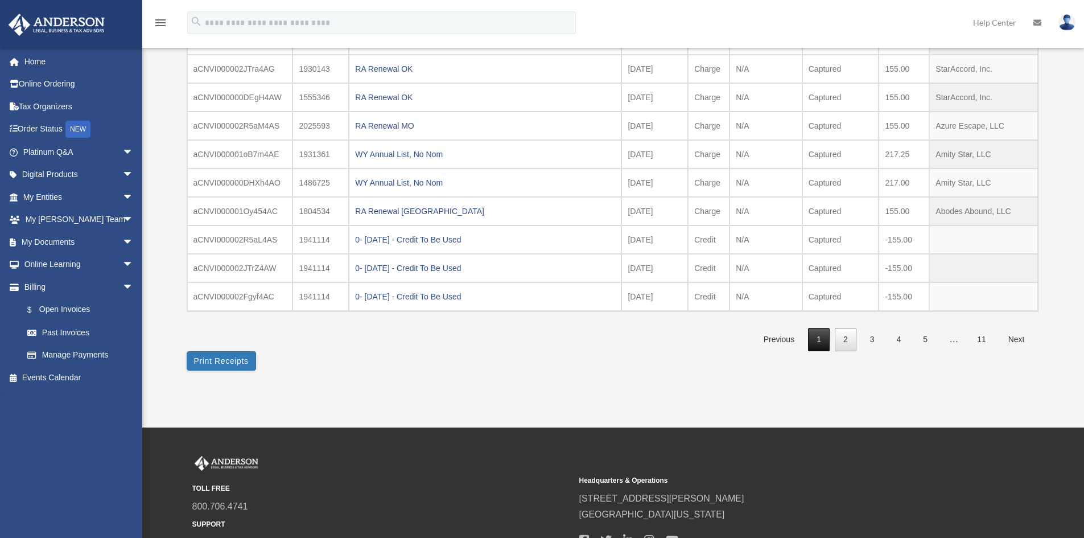
click at [817, 337] on link "1" at bounding box center [819, 339] width 22 height 23
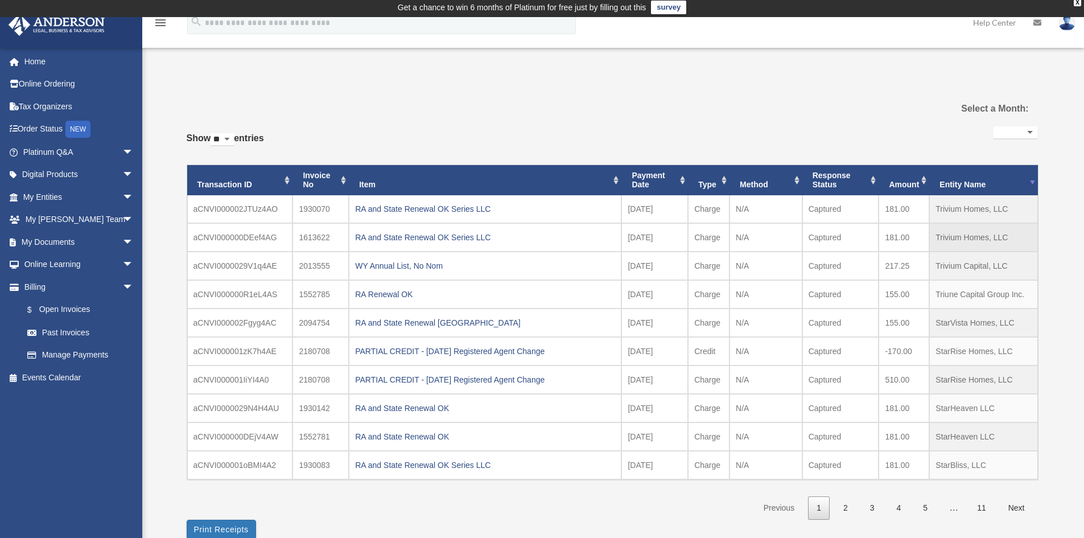
scroll to position [0, 0]
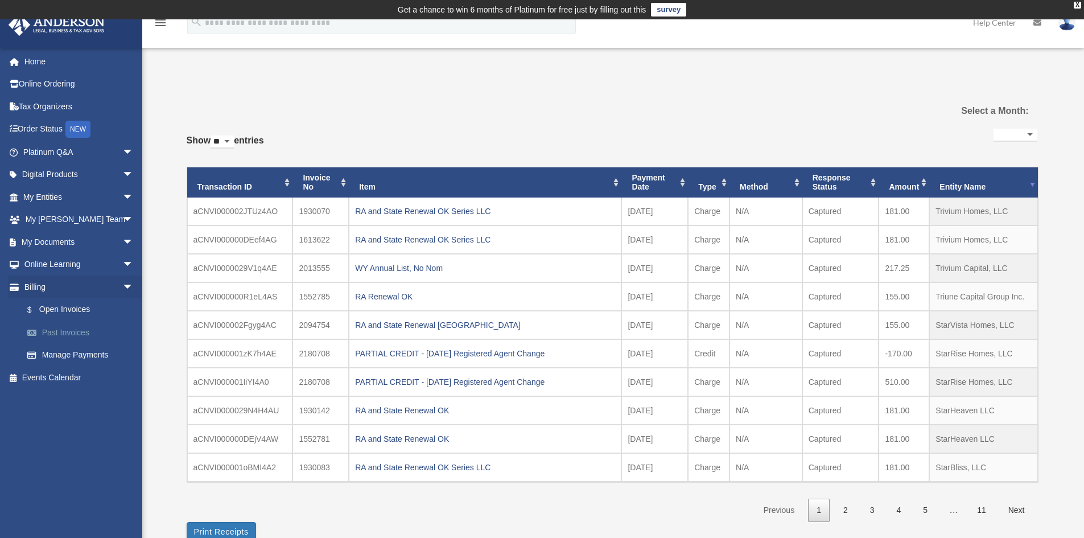
click at [60, 327] on link "Past Invoices" at bounding box center [83, 332] width 135 height 23
click at [72, 304] on link "$ Open Invoices" at bounding box center [83, 309] width 135 height 23
click at [77, 313] on link "$ Open Invoices" at bounding box center [83, 309] width 135 height 23
click at [67, 350] on link "Manage Payments" at bounding box center [83, 355] width 135 height 23
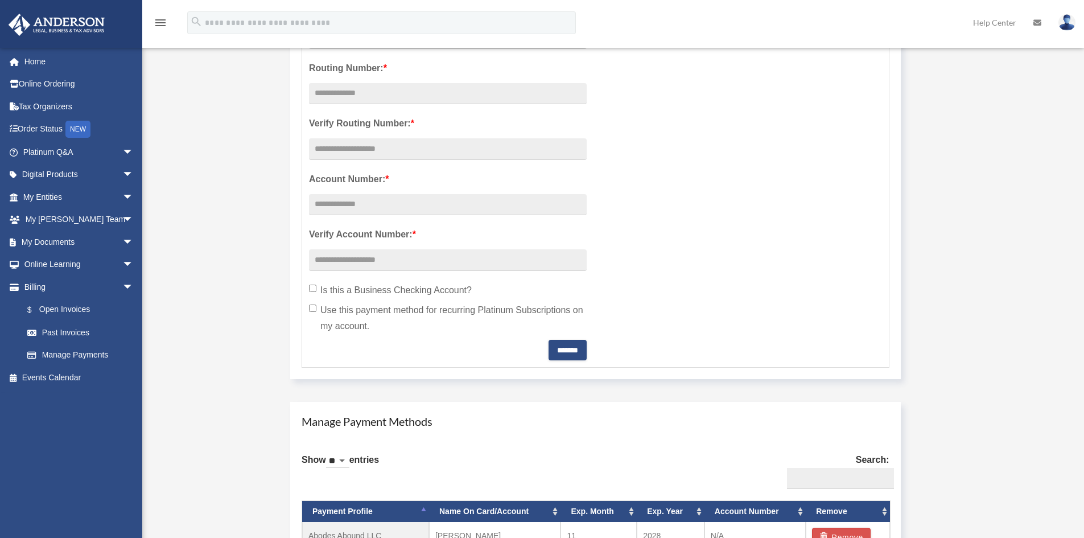
scroll to position [512, 0]
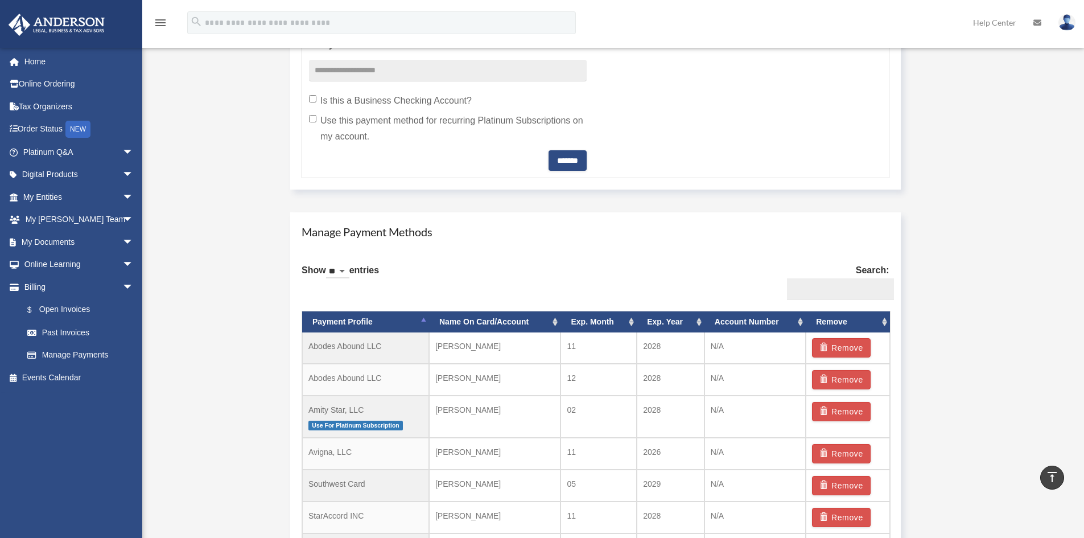
scroll to position [758, 0]
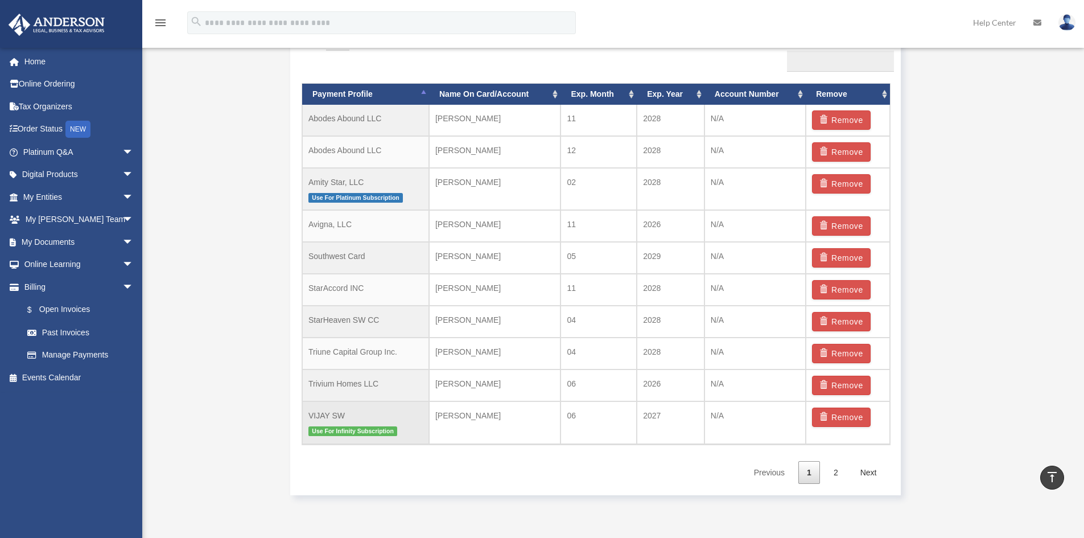
click at [378, 432] on span "Use For Infinity Subscription" at bounding box center [352, 431] width 89 height 10
click at [55, 63] on link "Home" at bounding box center [79, 61] width 143 height 23
